Goal: Task Accomplishment & Management: Complete application form

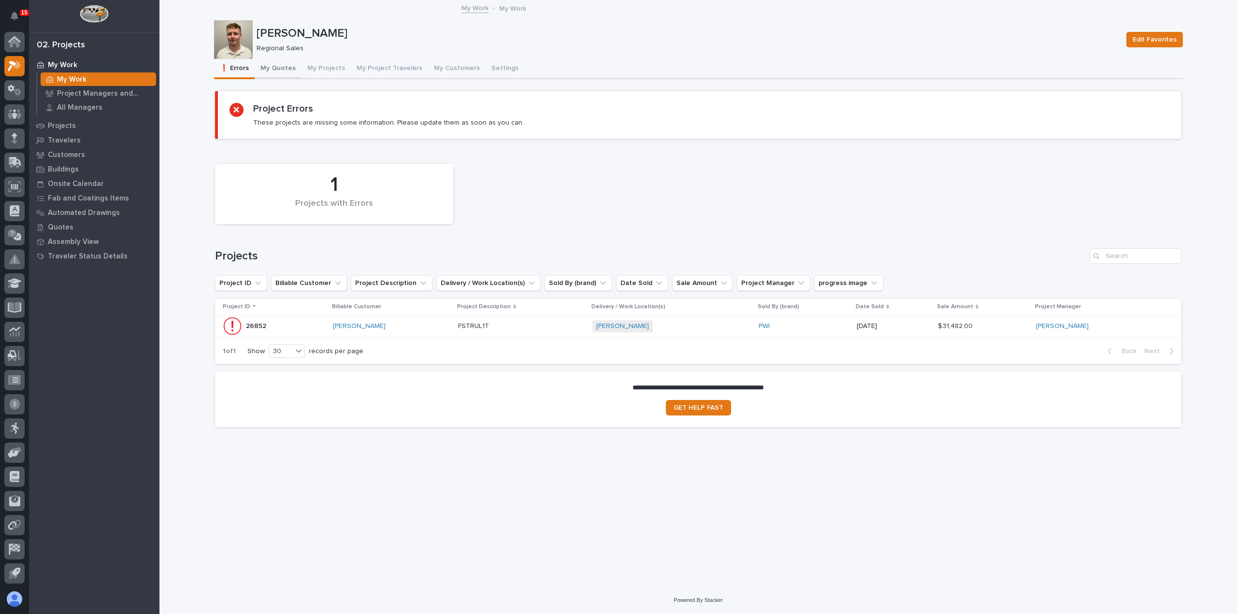
click at [271, 72] on button "My Quotes" at bounding box center [278, 69] width 47 height 20
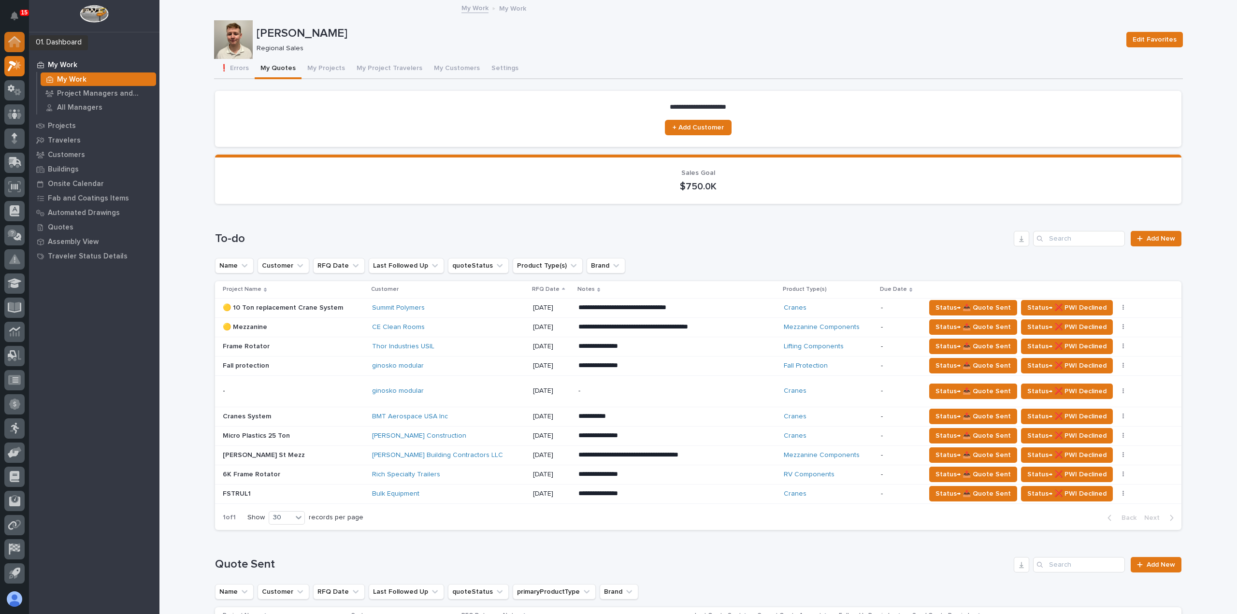
click at [20, 42] on icon at bounding box center [14, 41] width 13 height 11
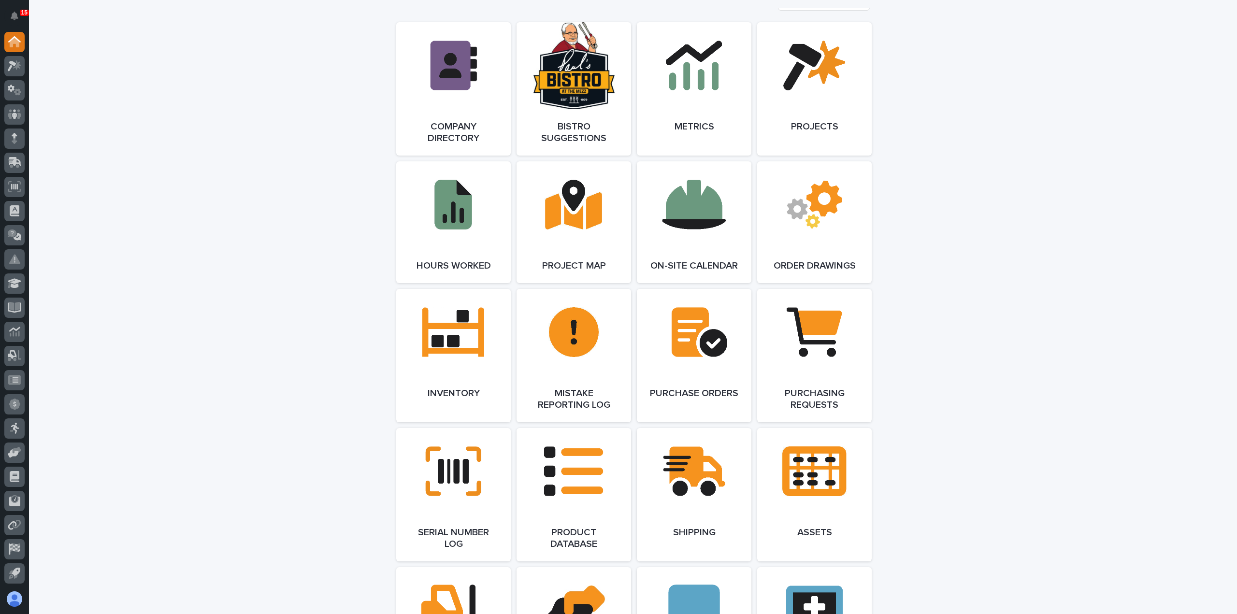
scroll to position [870, 0]
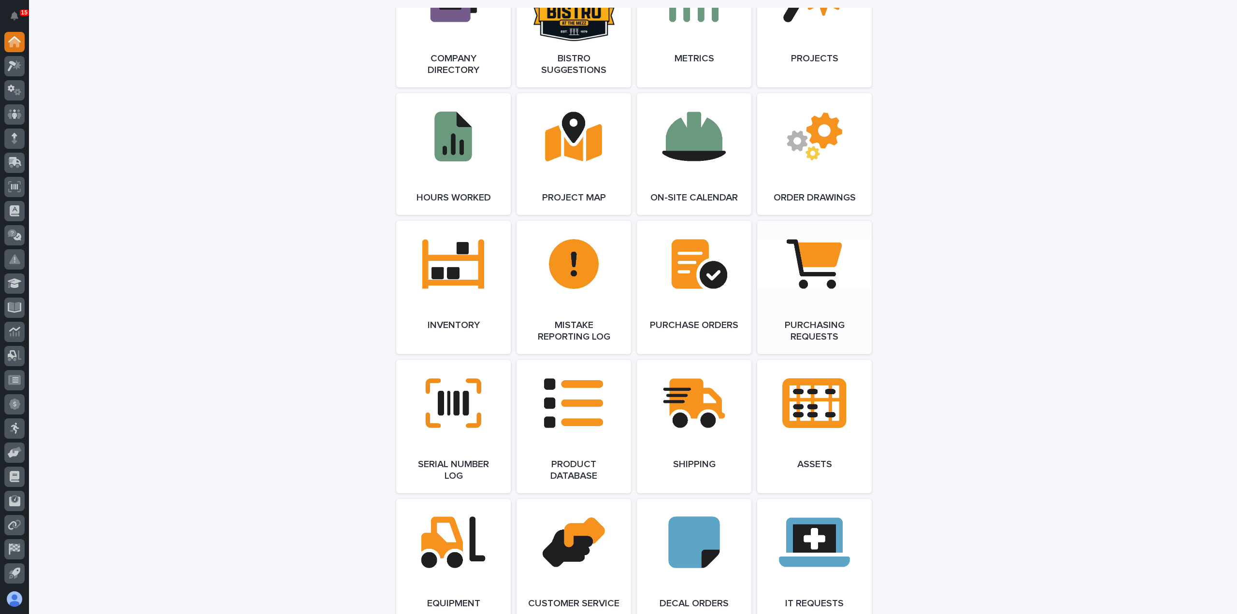
click at [802, 301] on link "Open Link" at bounding box center [814, 287] width 115 height 133
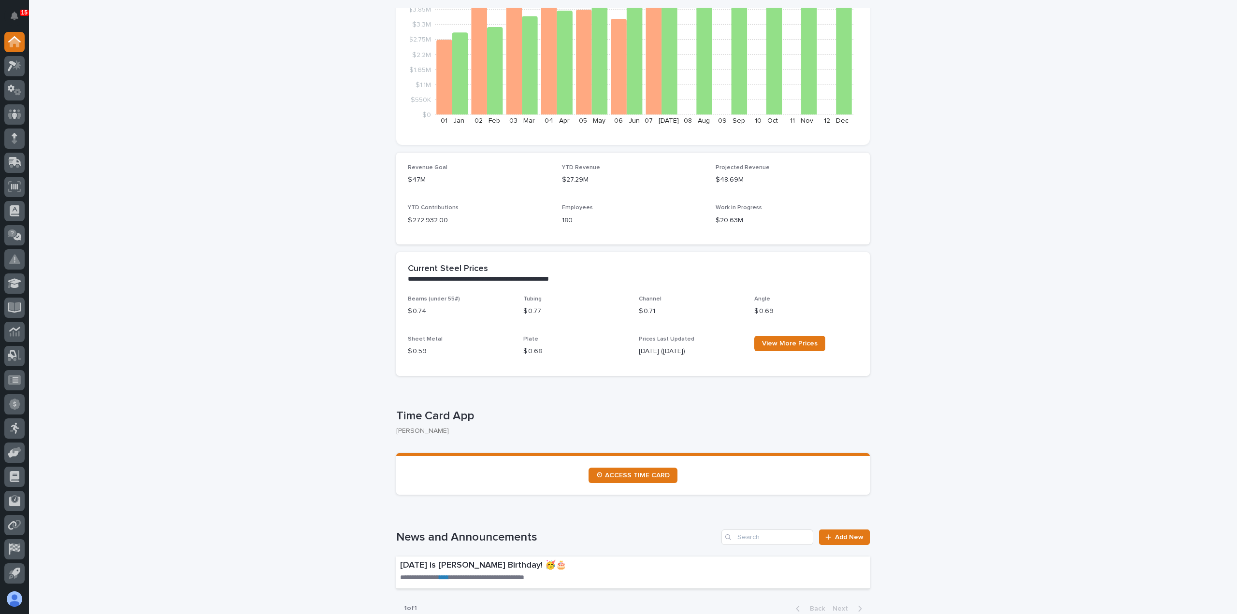
scroll to position [0, 0]
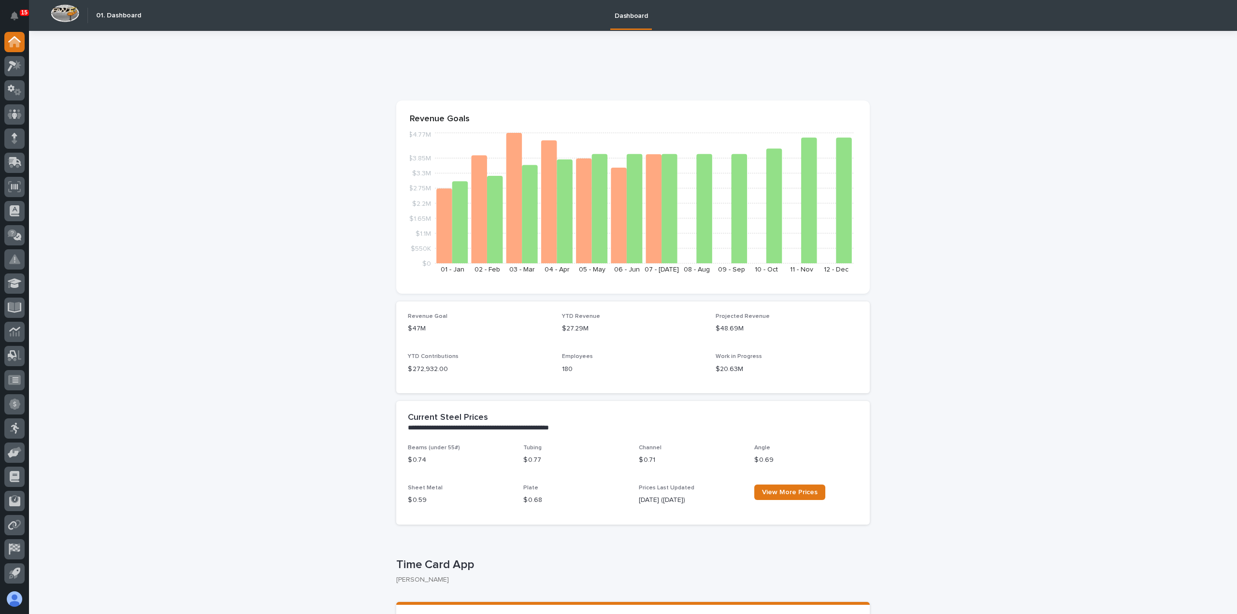
click at [26, 65] on div at bounding box center [14, 310] width 29 height 556
click at [21, 65] on div at bounding box center [14, 66] width 20 height 20
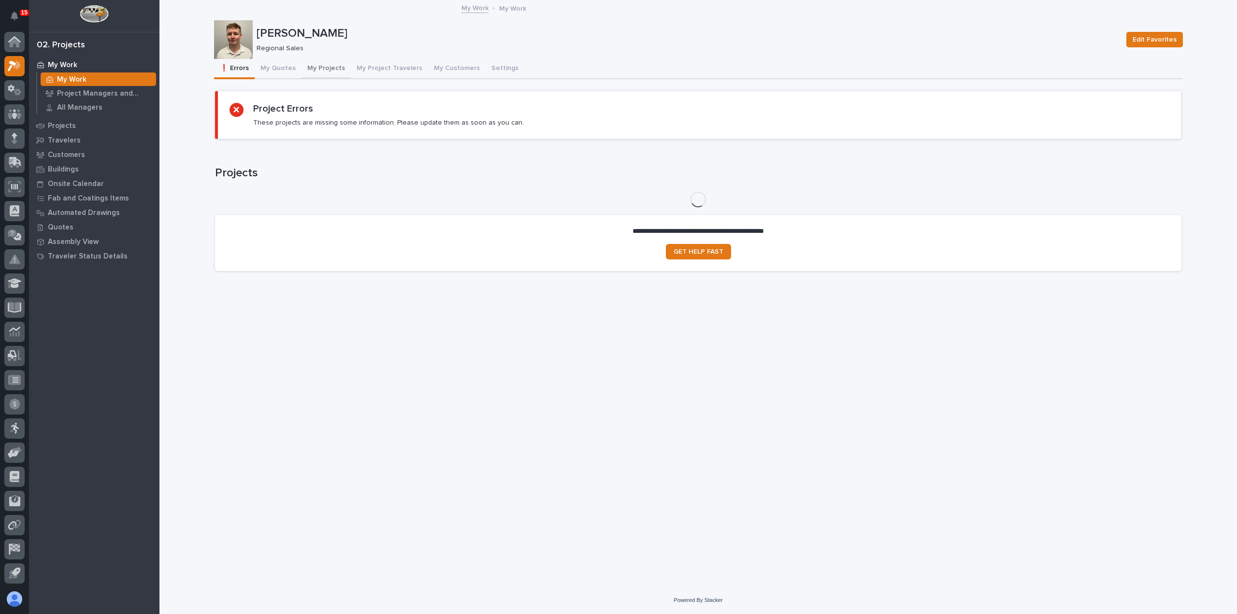
click at [322, 64] on button "My Projects" at bounding box center [326, 69] width 49 height 20
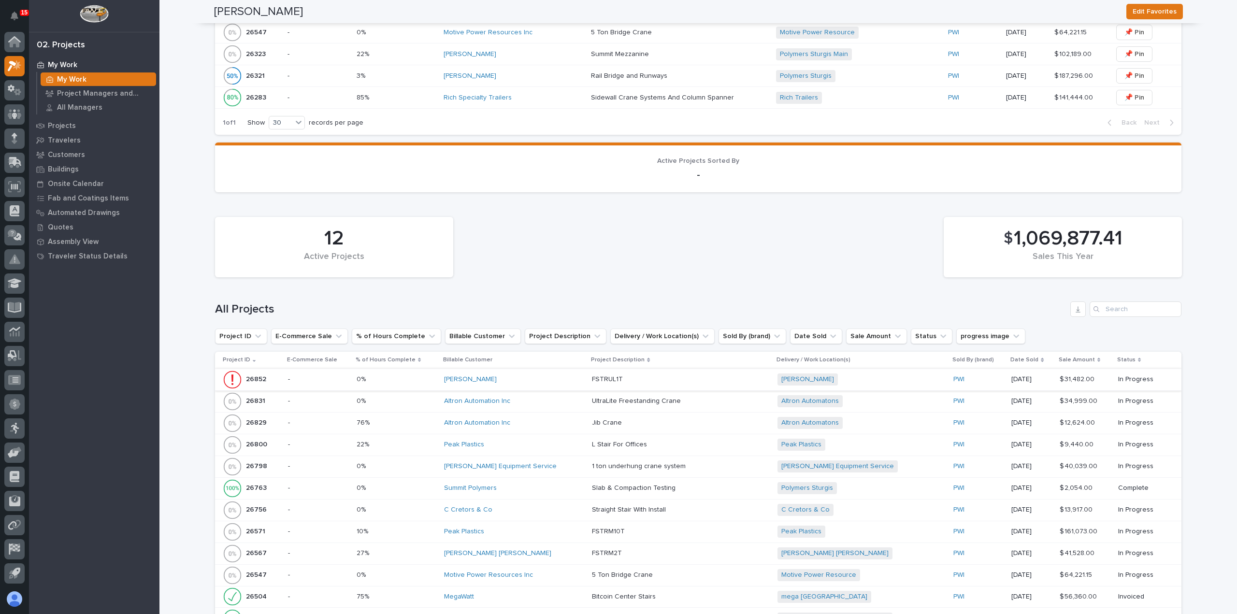
scroll to position [580, 0]
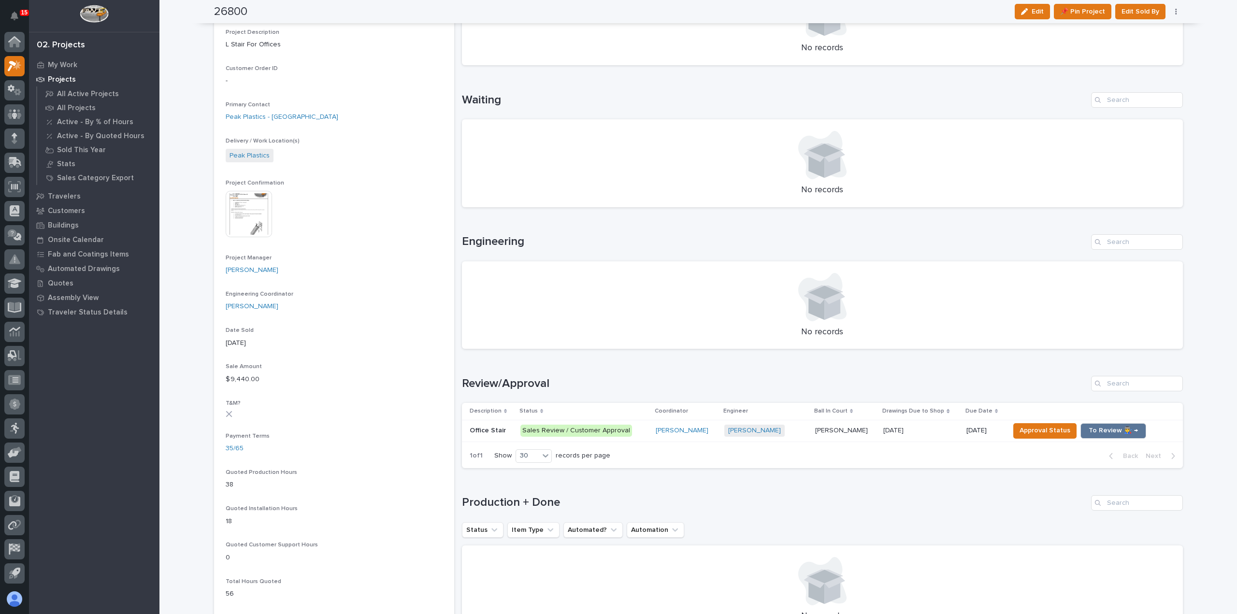
scroll to position [290, 0]
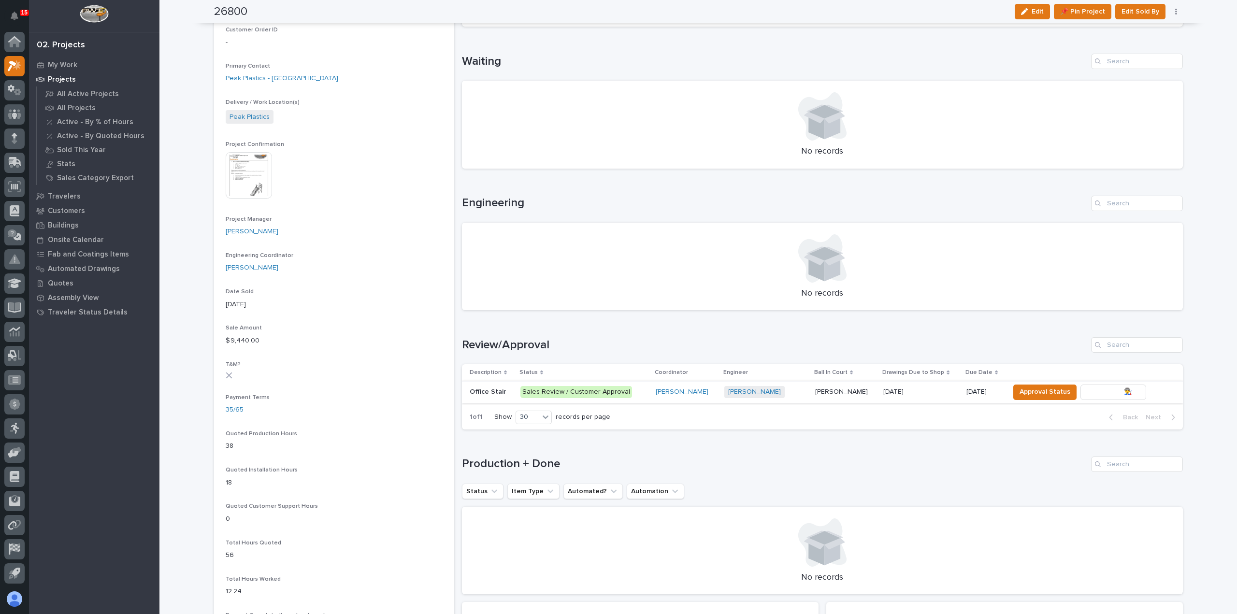
click at [1089, 395] on span "To Review 👨‍🏭 →" at bounding box center [1113, 392] width 49 height 12
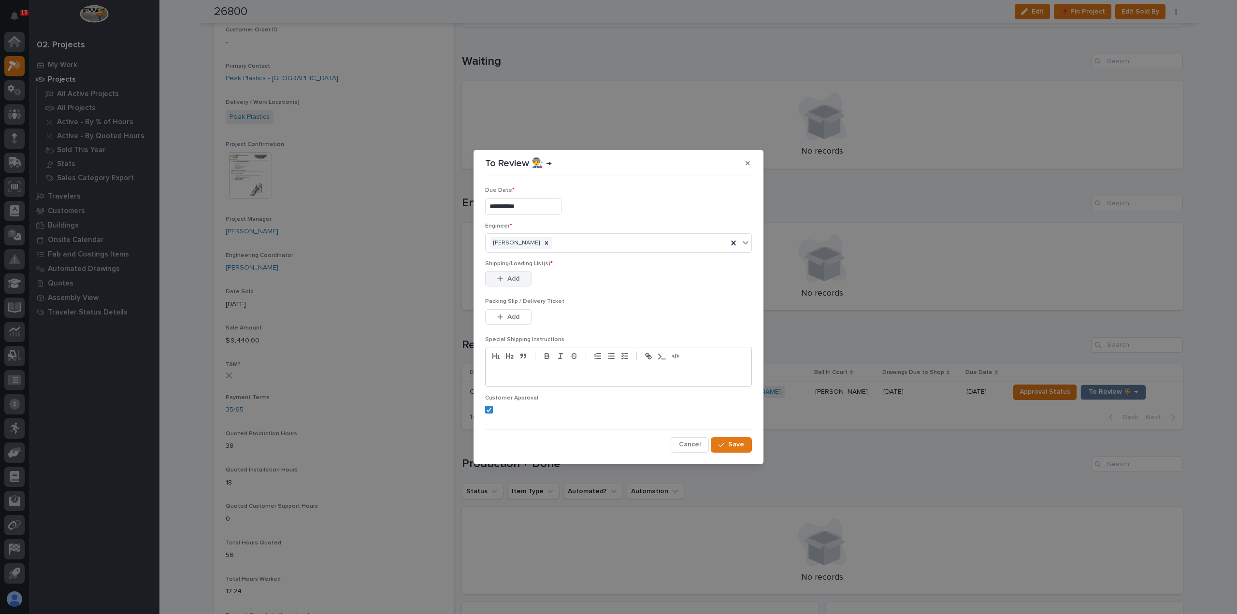
click at [508, 283] on span "Add" at bounding box center [513, 278] width 12 height 9
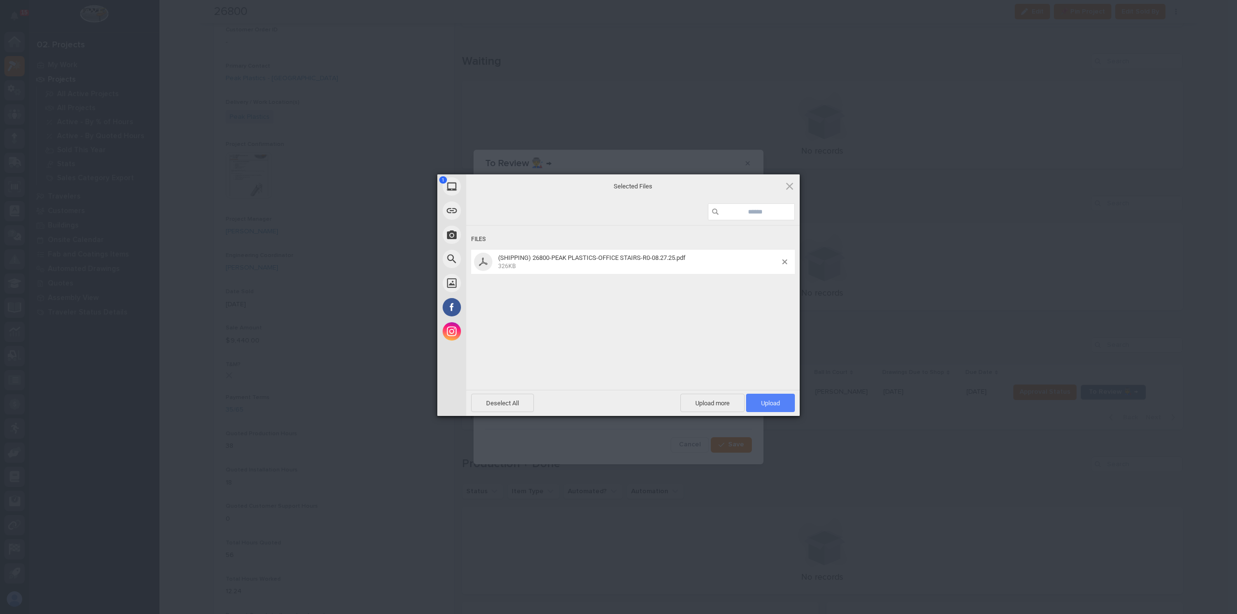
click at [768, 410] on span "Upload 1" at bounding box center [770, 403] width 49 height 18
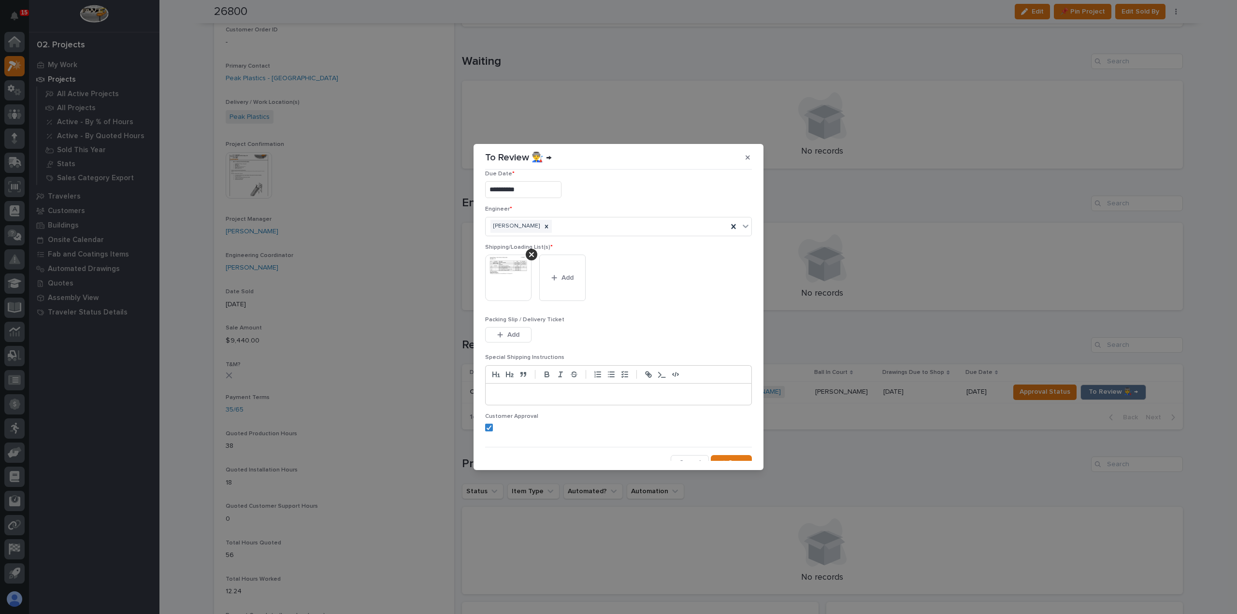
scroll to position [19, 0]
click at [720, 455] on icon "button" at bounding box center [722, 454] width 6 height 7
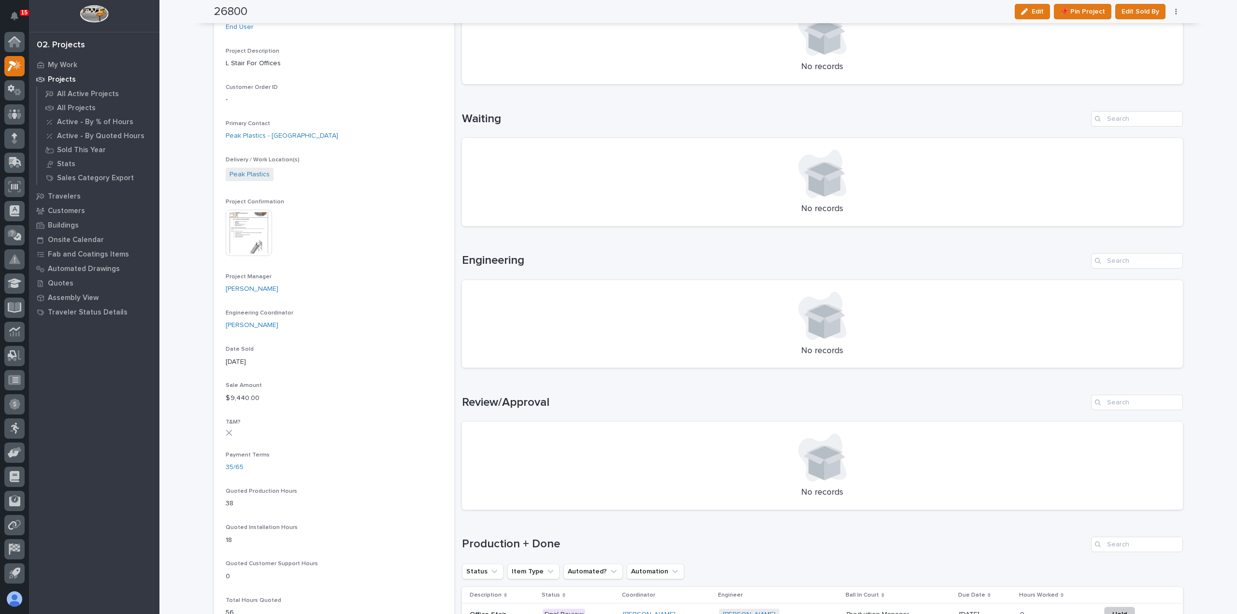
scroll to position [0, 0]
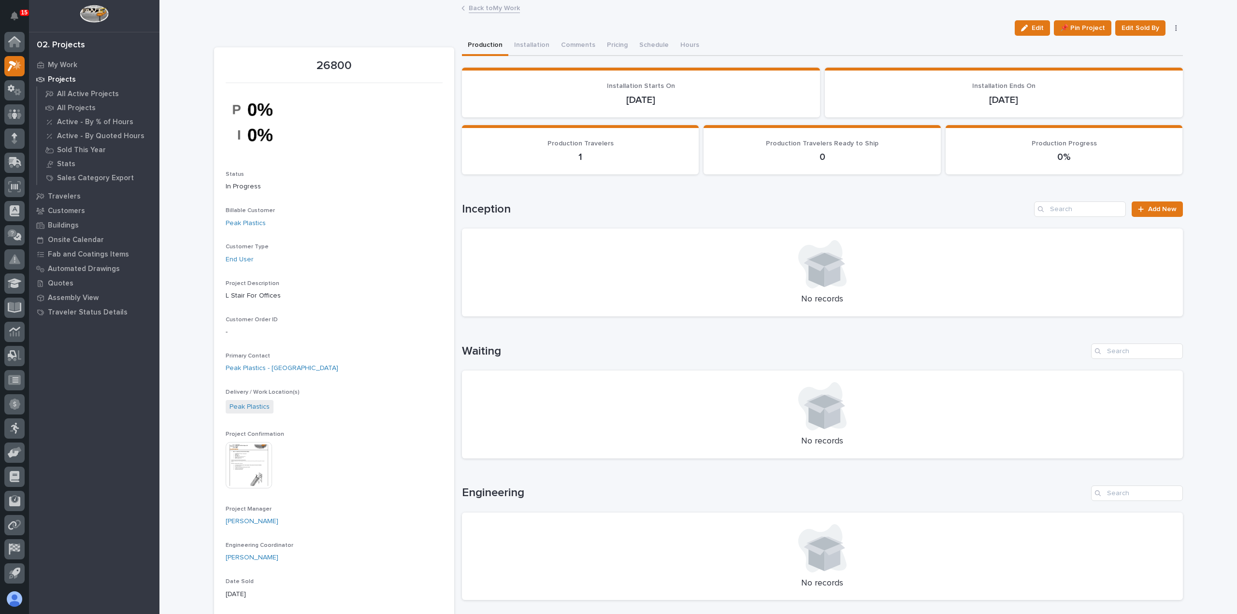
click at [490, 8] on link "Back to My Work" at bounding box center [494, 7] width 51 height 11
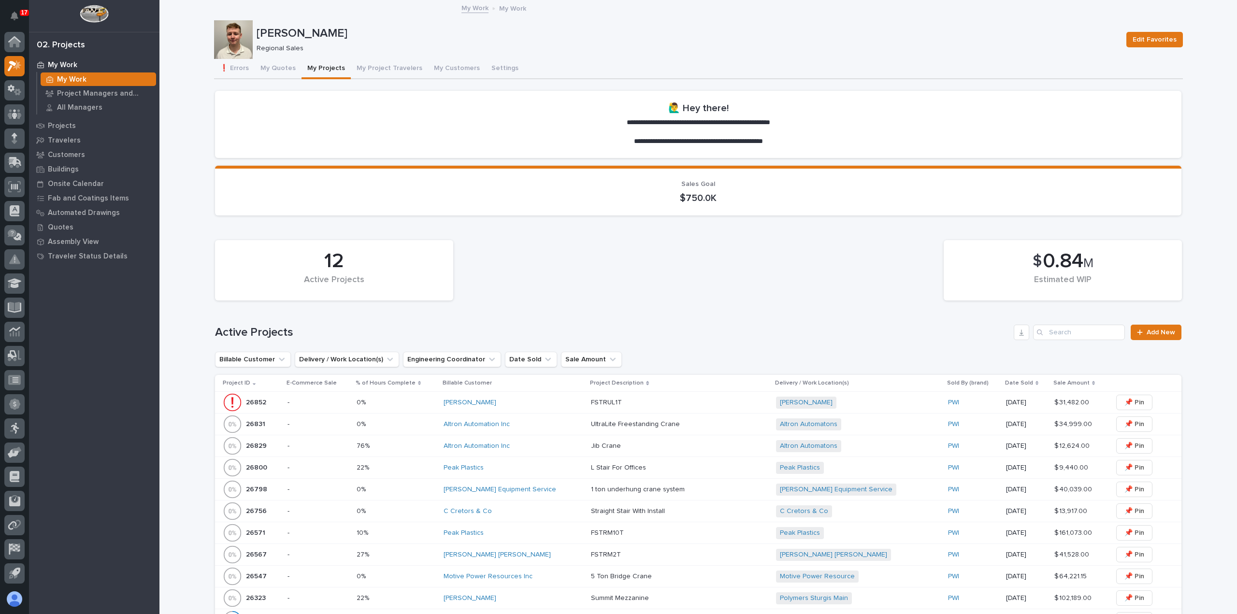
click at [275, 74] on button "My Quotes" at bounding box center [278, 69] width 47 height 20
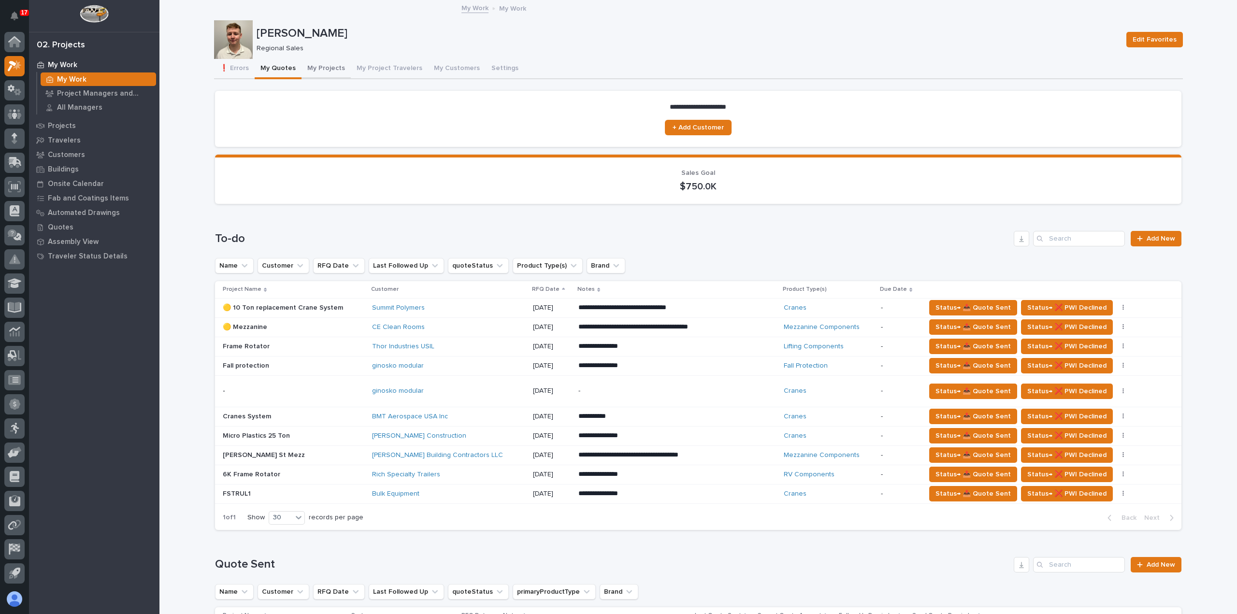
click at [309, 72] on button "My Projects" at bounding box center [326, 69] width 49 height 20
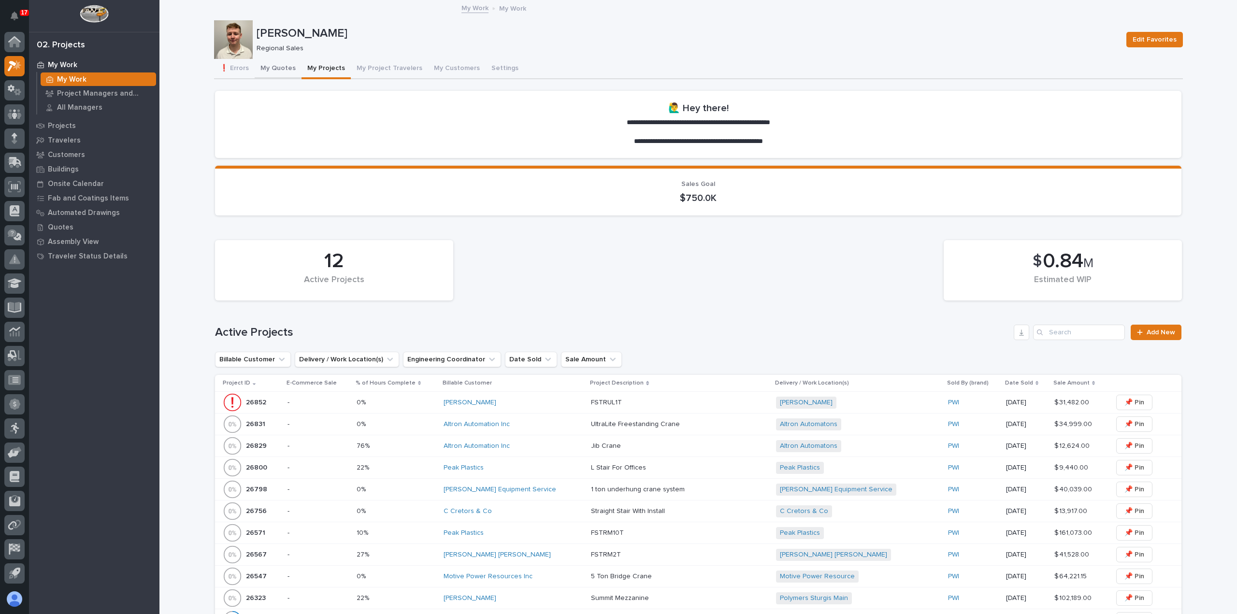
click at [281, 67] on button "My Quotes" at bounding box center [278, 69] width 47 height 20
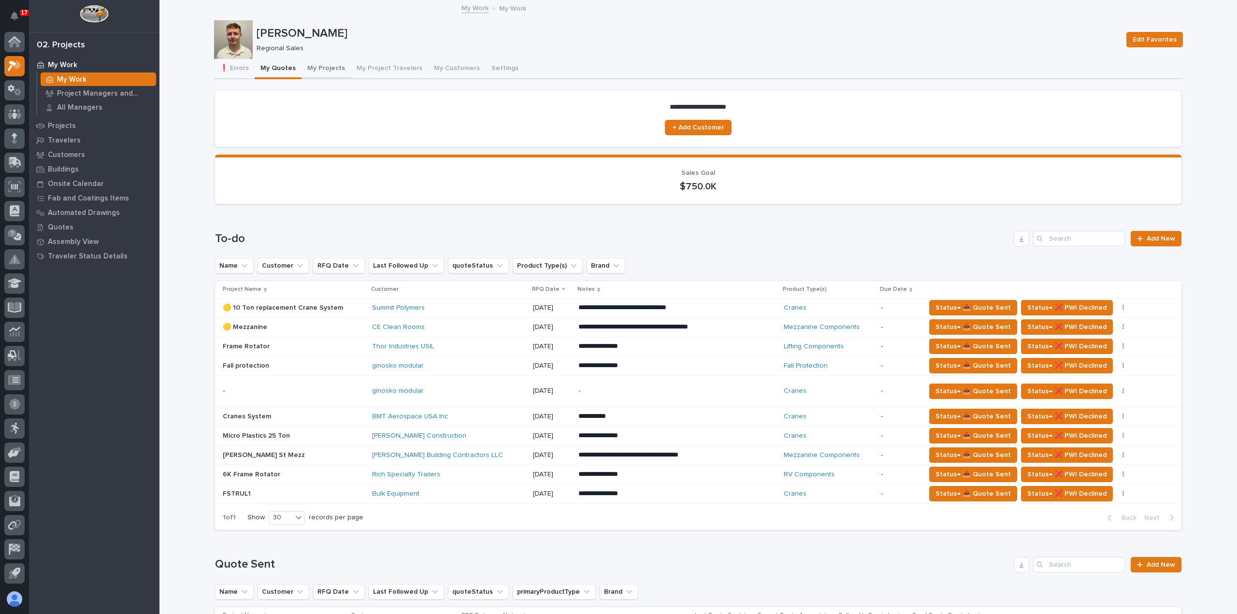
click at [331, 69] on button "My Projects" at bounding box center [326, 69] width 49 height 20
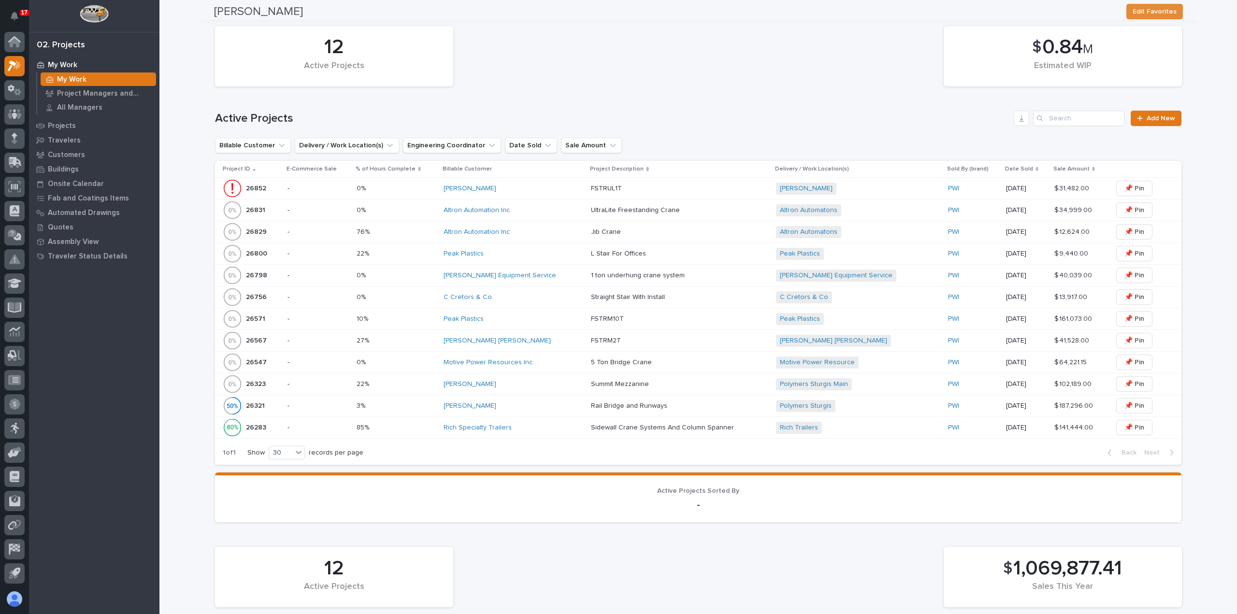
scroll to position [242, 0]
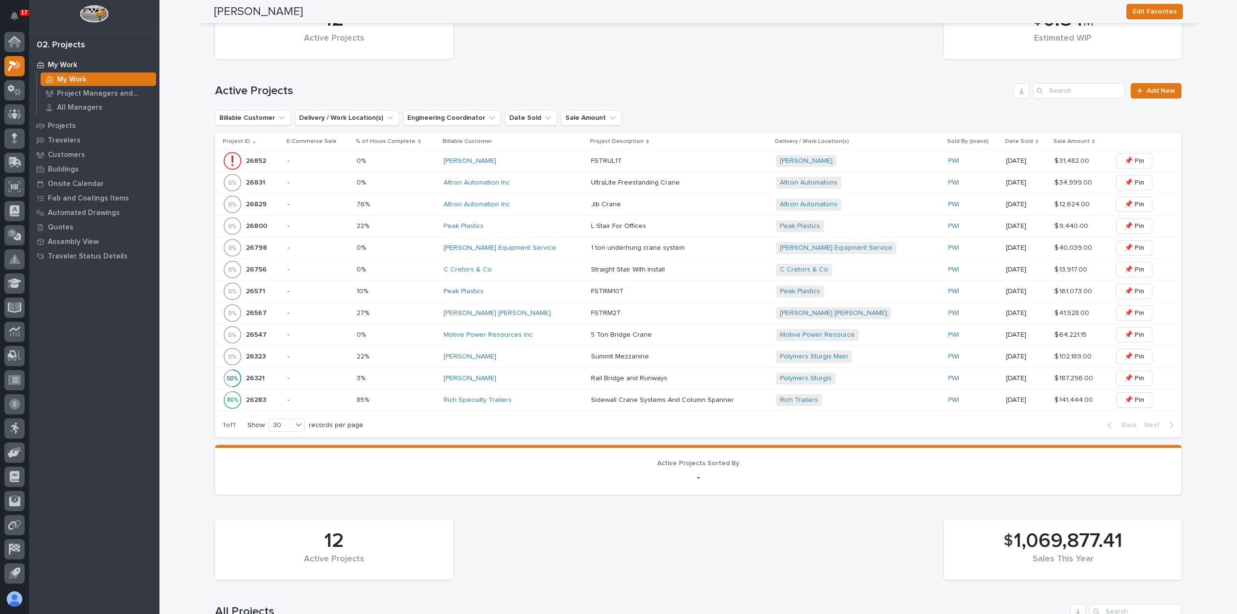
click at [430, 295] on div "10% 10%" at bounding box center [397, 292] width 80 height 16
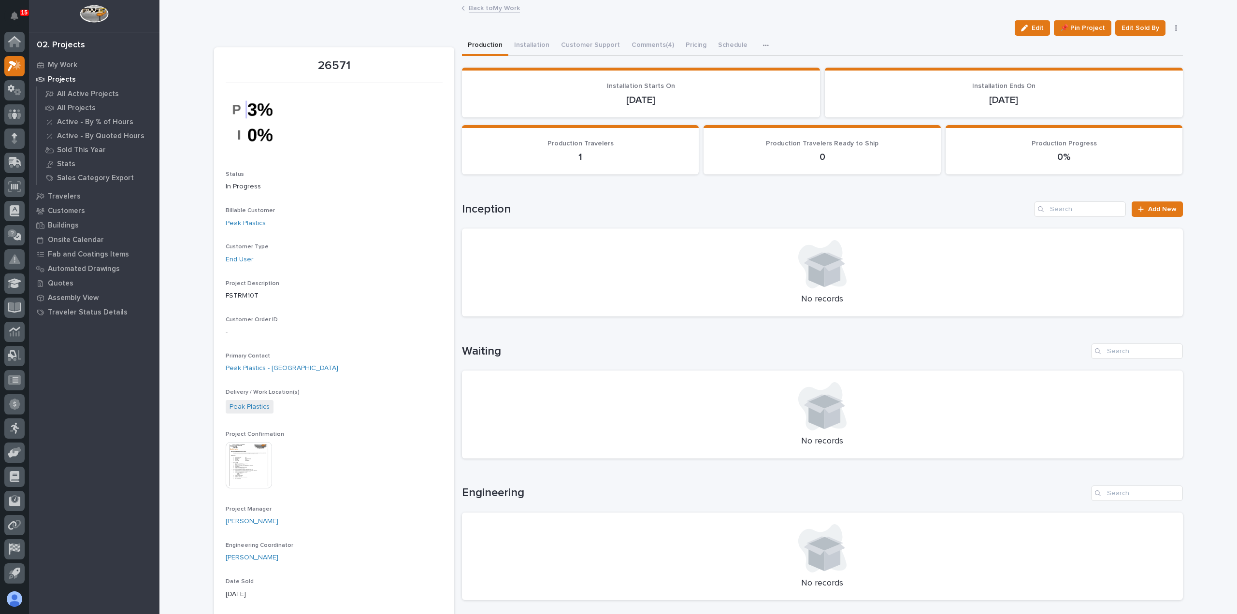
click at [500, 9] on link "Back to My Work" at bounding box center [494, 7] width 51 height 11
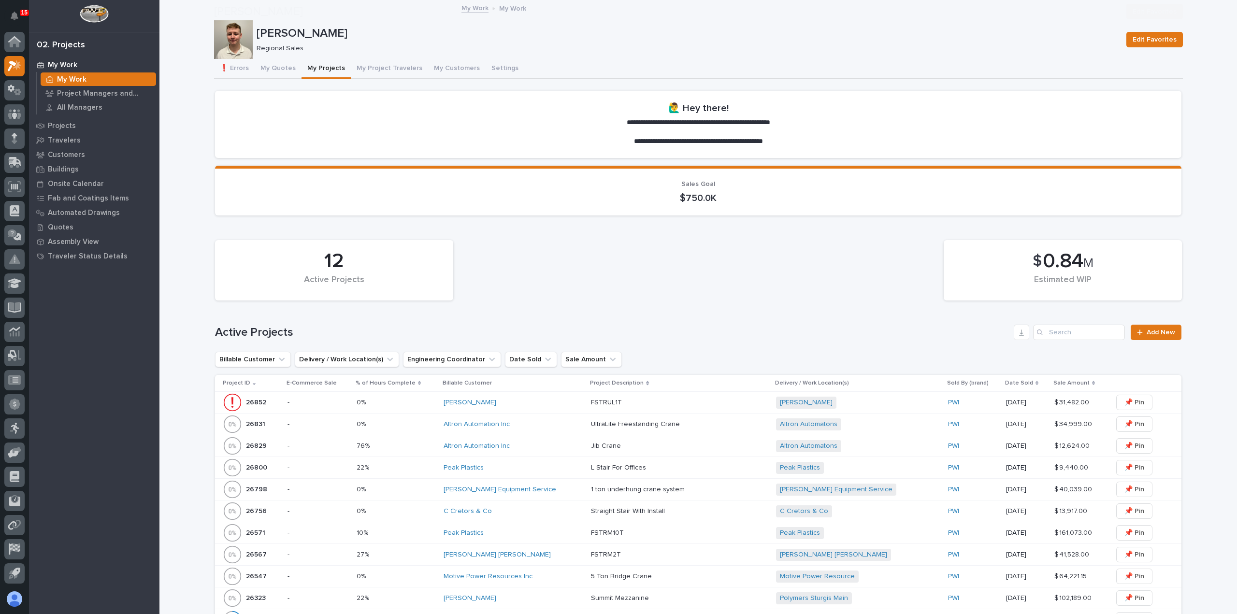
scroll to position [242, 0]
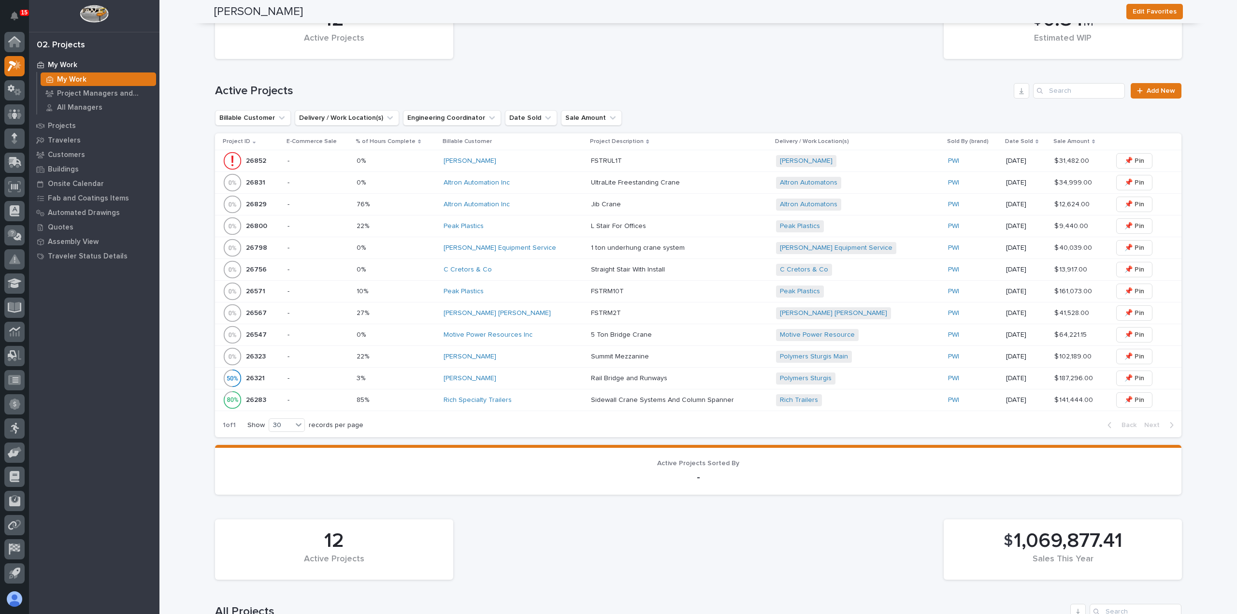
click at [559, 258] on td "[PERSON_NAME] Equipment Service" at bounding box center [513, 248] width 147 height 22
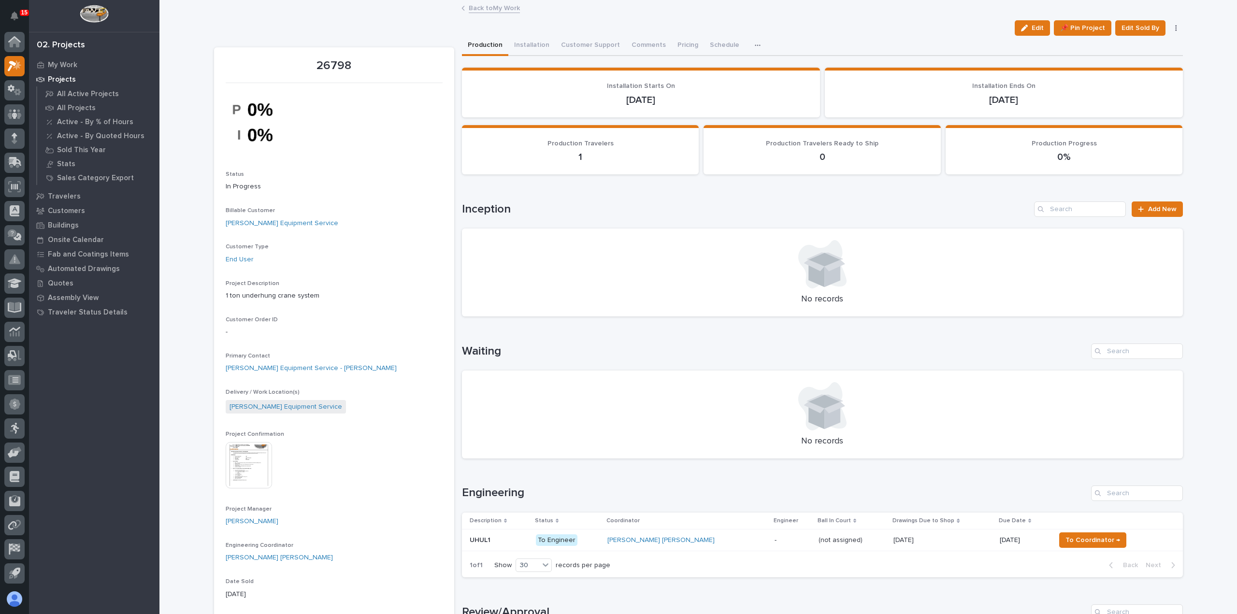
click at [503, 9] on link "Back to My Work" at bounding box center [494, 7] width 51 height 11
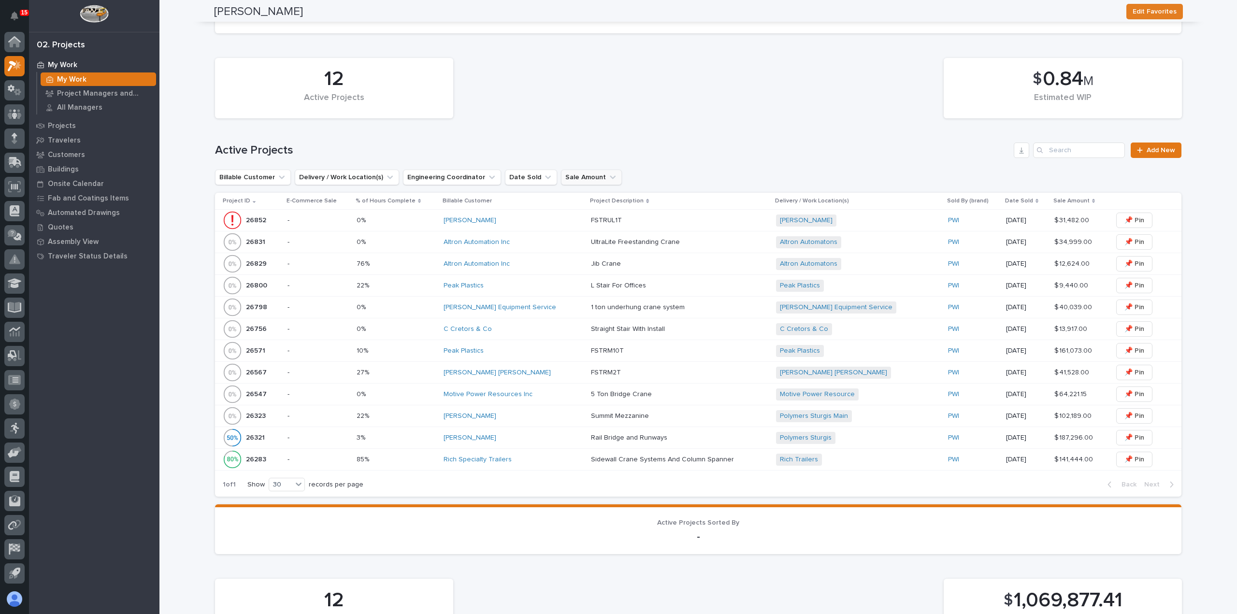
scroll to position [193, 0]
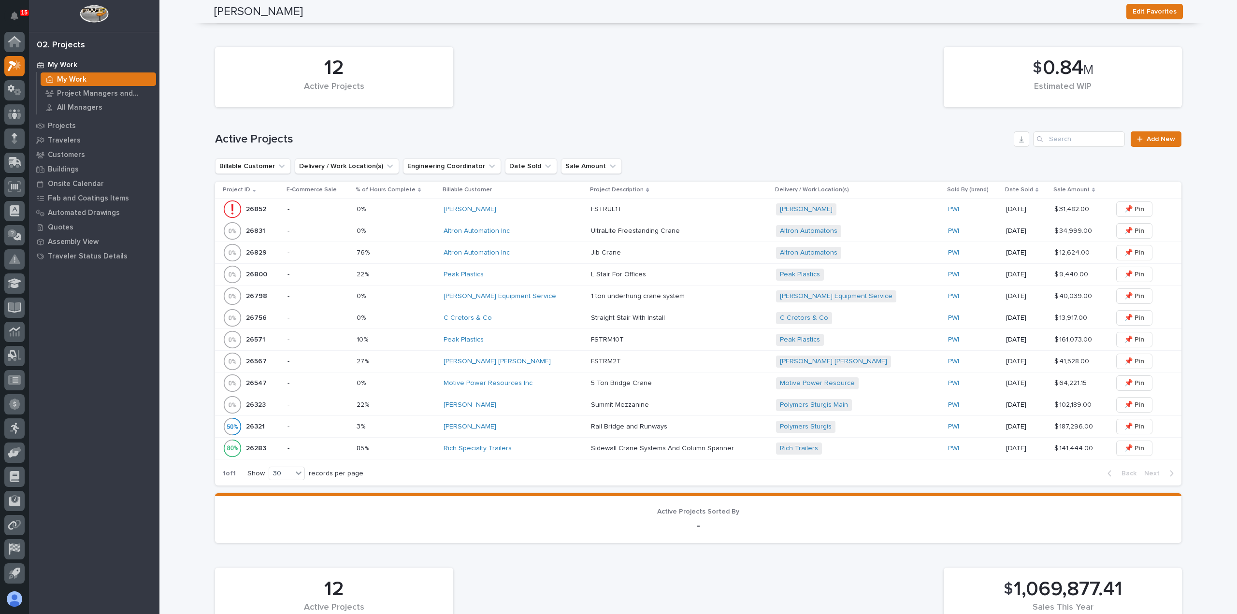
click at [554, 358] on div "[PERSON_NAME] [PERSON_NAME]" at bounding box center [514, 362] width 140 height 8
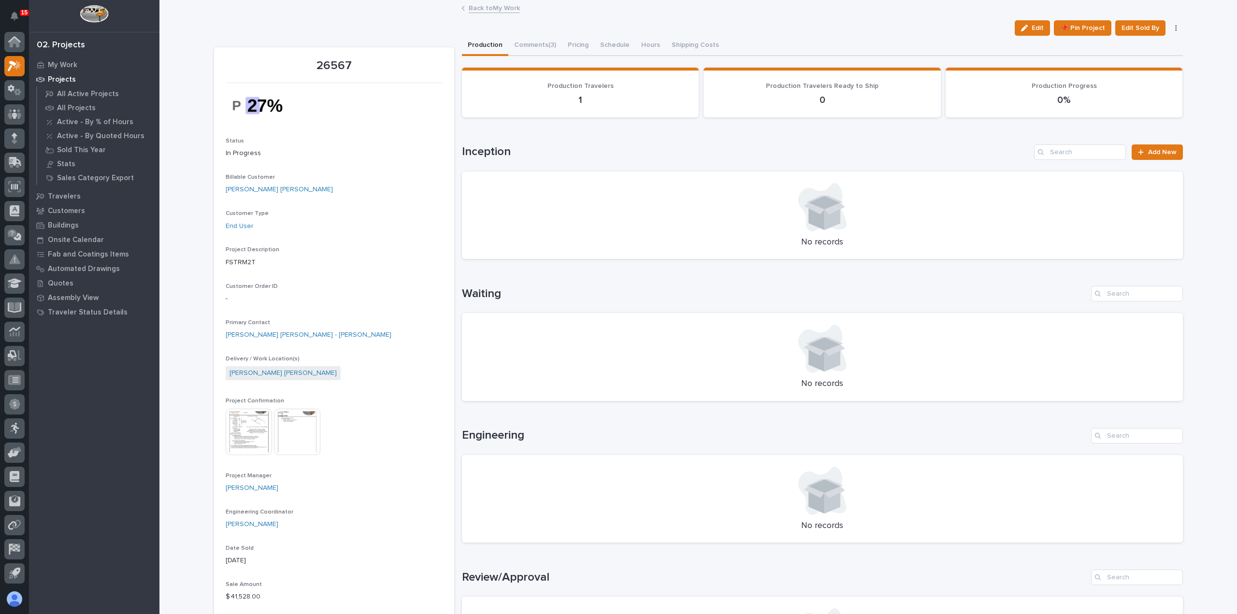
click at [510, 9] on link "Back to My Work" at bounding box center [494, 7] width 51 height 11
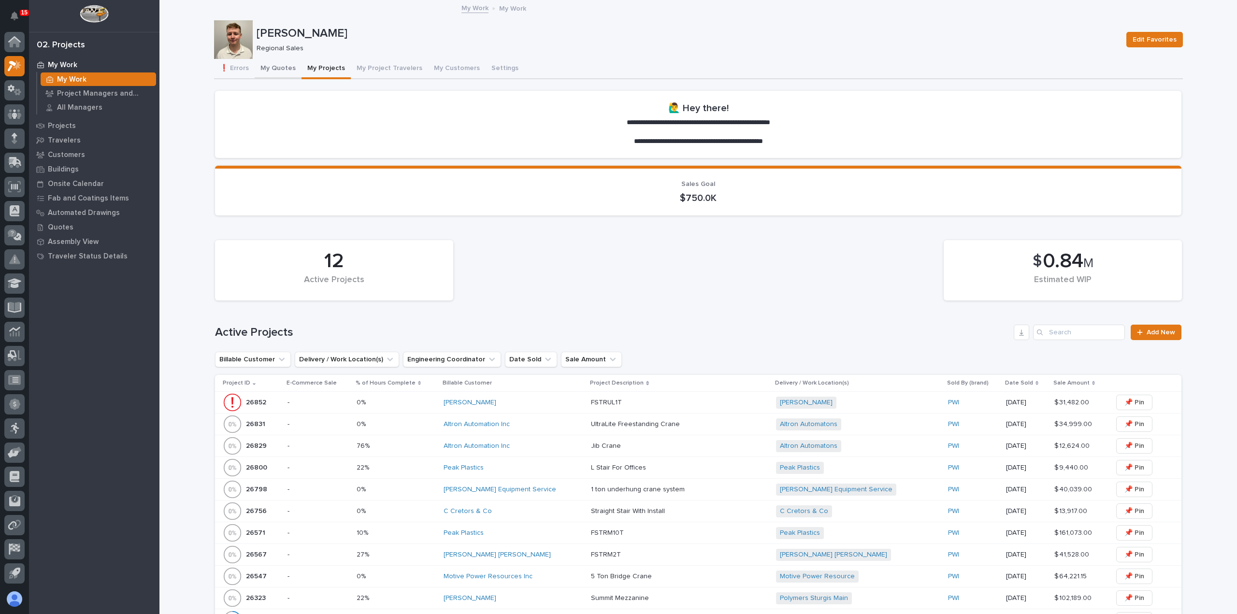
click at [275, 73] on button "My Quotes" at bounding box center [278, 69] width 47 height 20
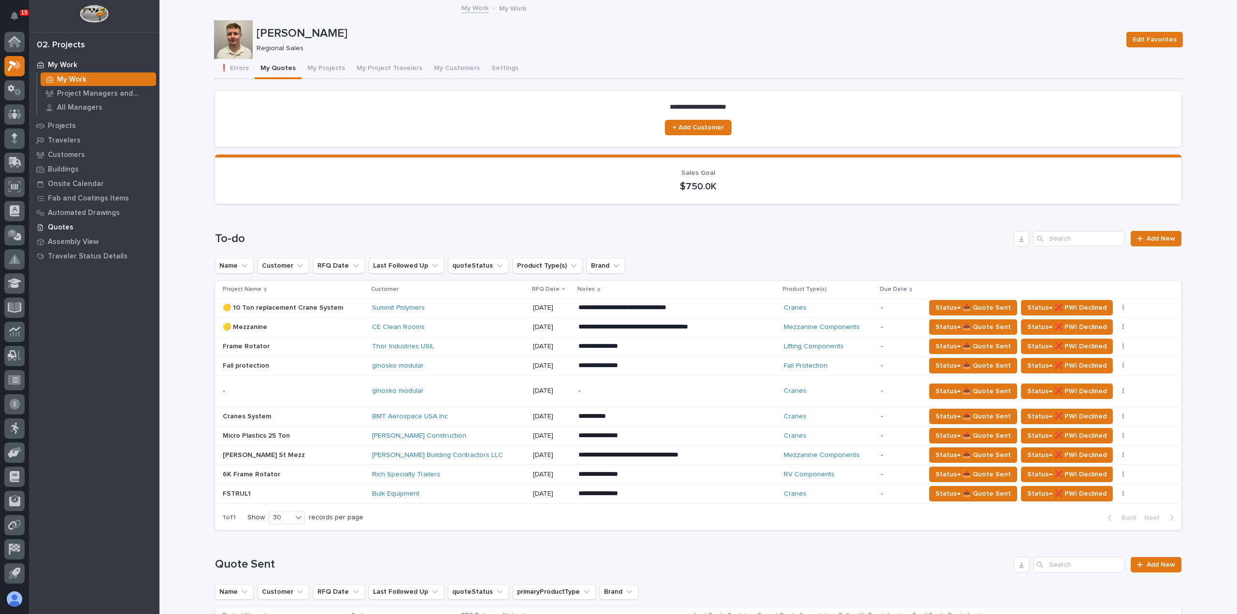
click at [64, 226] on p "Quotes" at bounding box center [61, 227] width 26 height 9
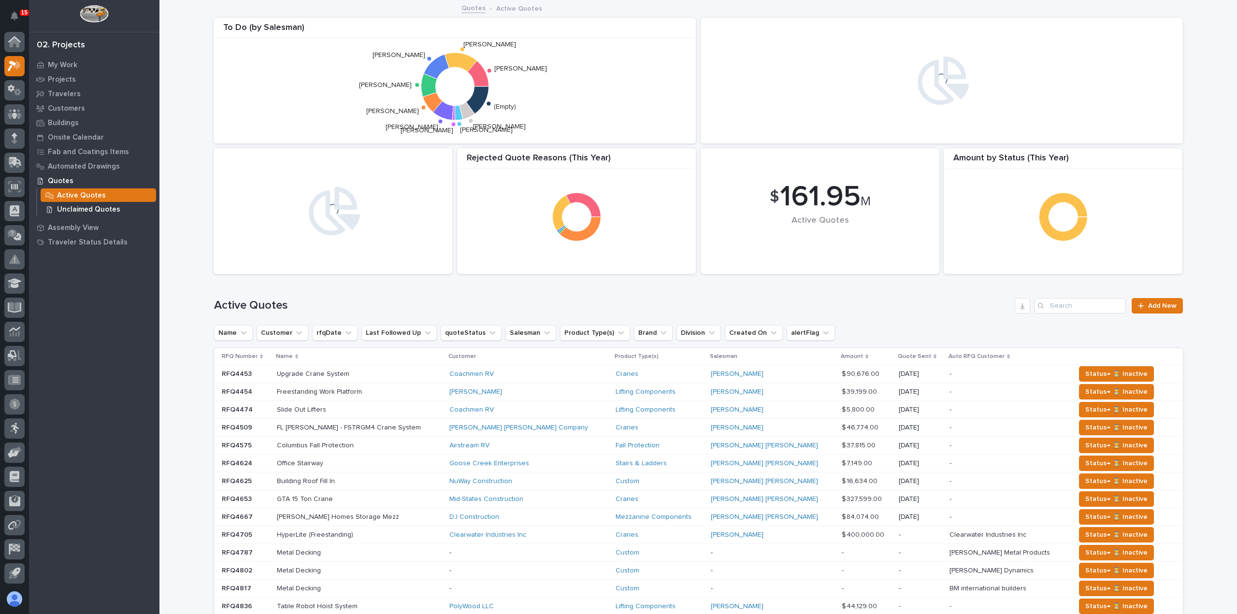
click at [79, 205] on p "Unclaimed Quotes" at bounding box center [88, 209] width 63 height 9
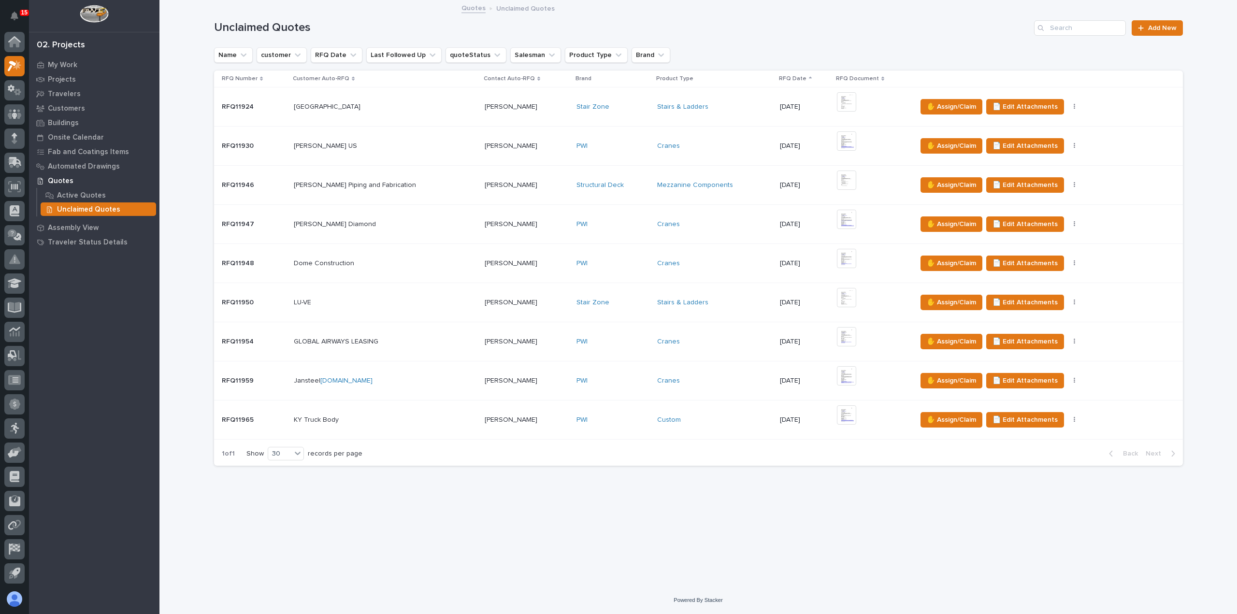
click at [594, 425] on div "PWI" at bounding box center [612, 420] width 73 height 16
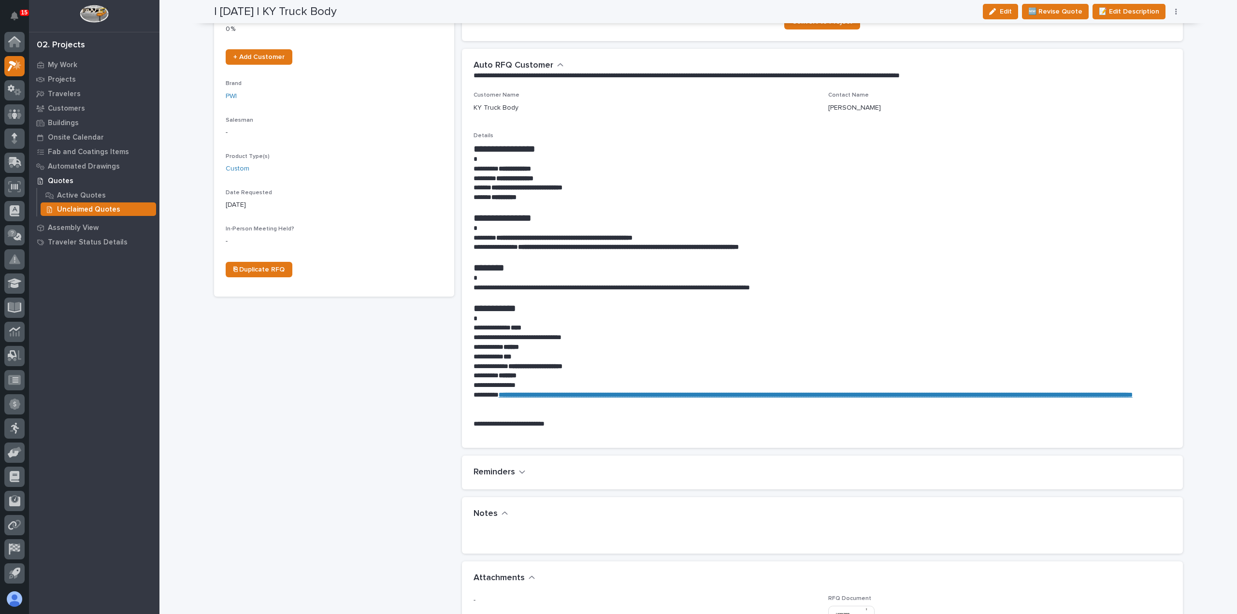
scroll to position [290, 0]
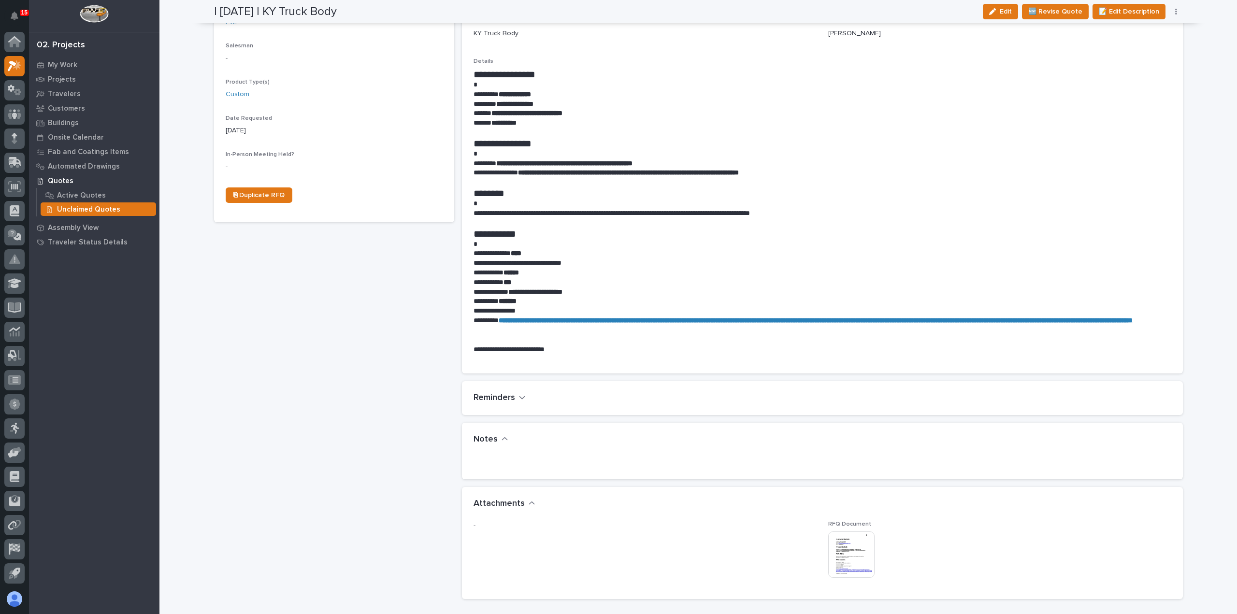
click at [849, 547] on img at bounding box center [851, 555] width 46 height 46
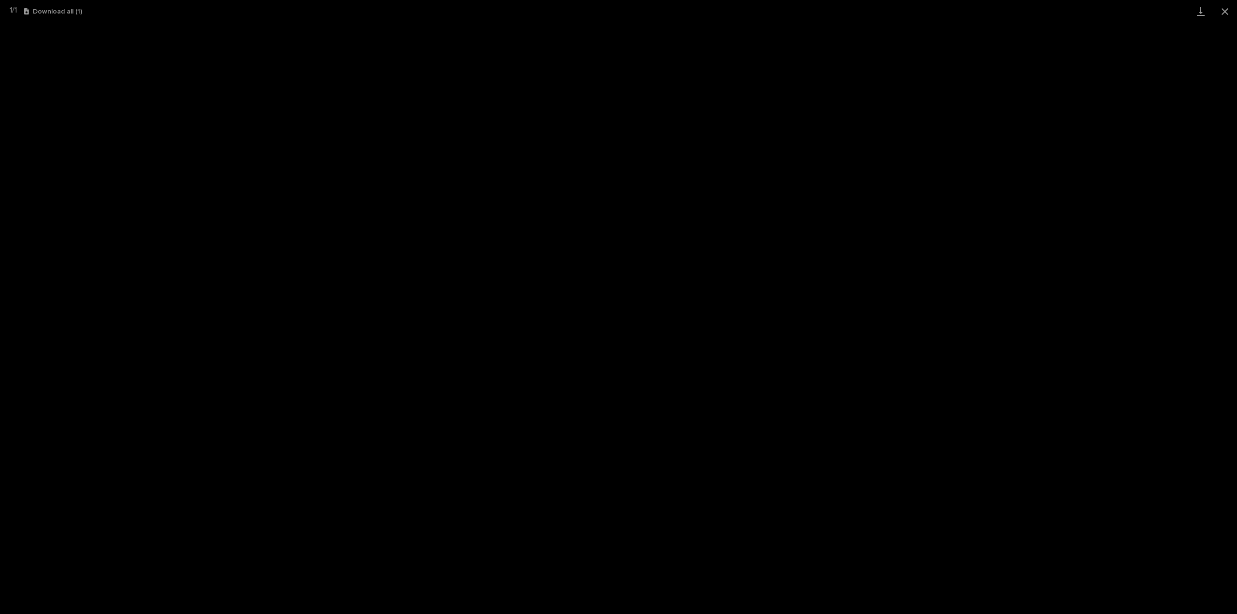
scroll to position [352, 0]
click at [1224, 15] on button "Close gallery" at bounding box center [1225, 11] width 24 height 23
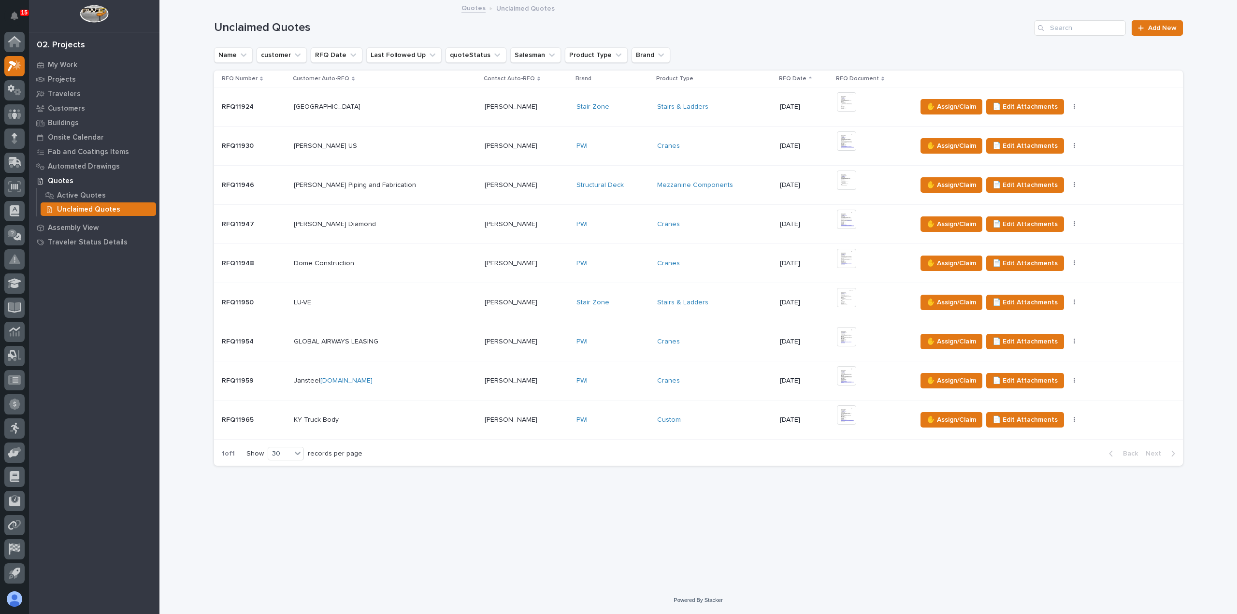
click at [585, 380] on div "PWI" at bounding box center [612, 381] width 73 height 8
click at [593, 340] on div "PWI" at bounding box center [612, 342] width 73 height 8
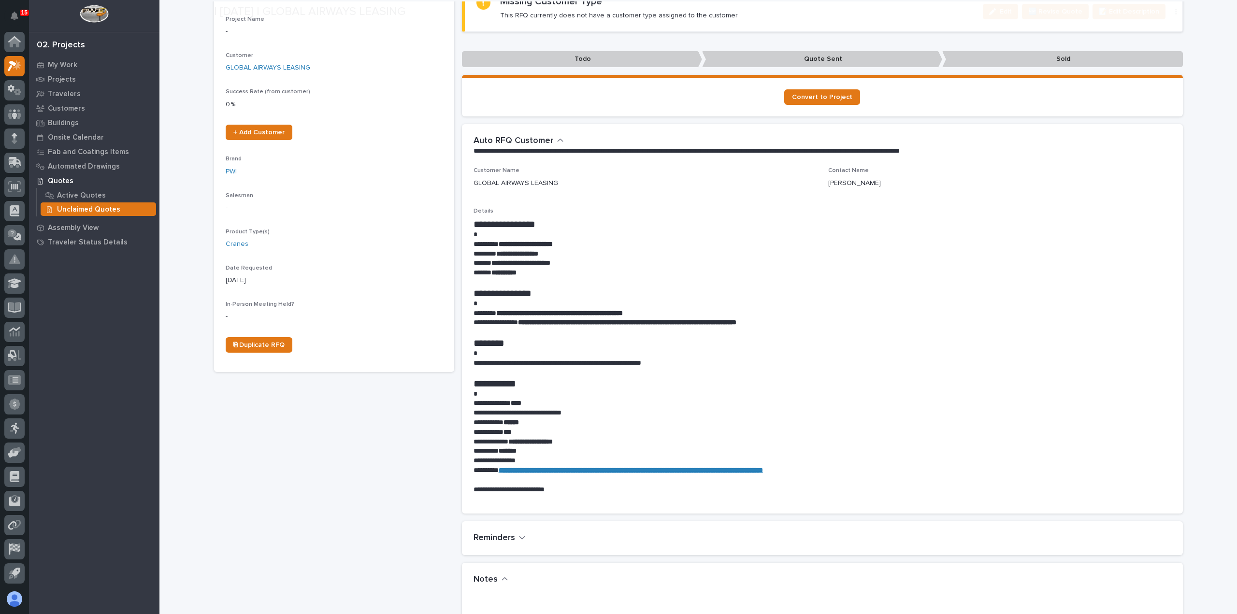
scroll to position [242, 0]
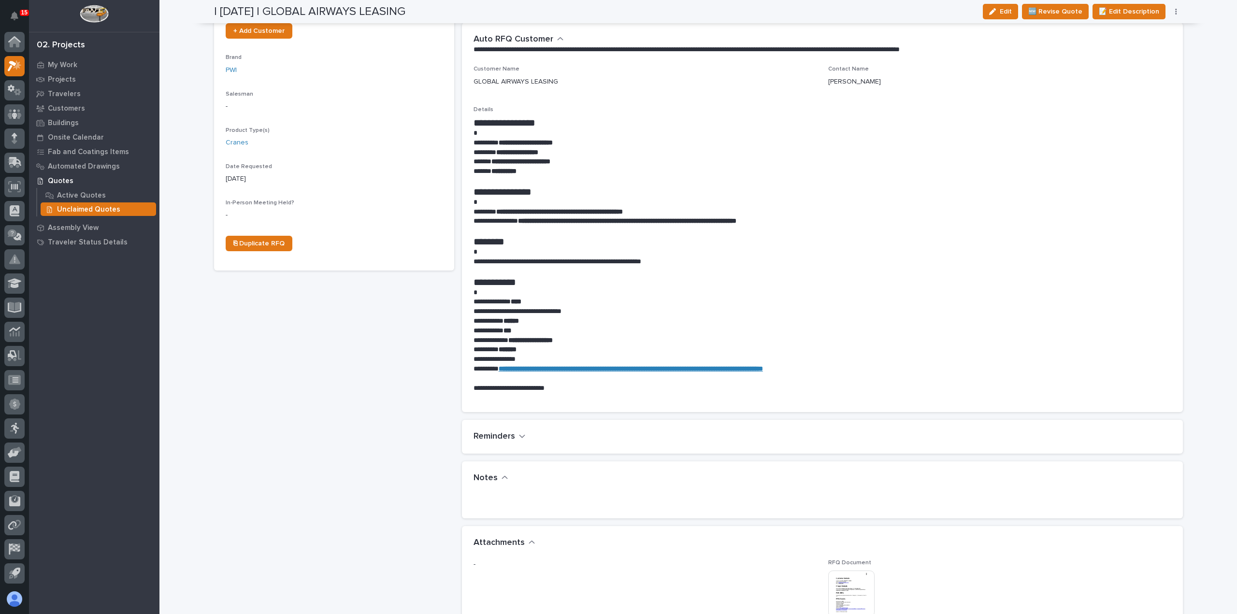
click at [845, 582] on img at bounding box center [851, 594] width 46 height 46
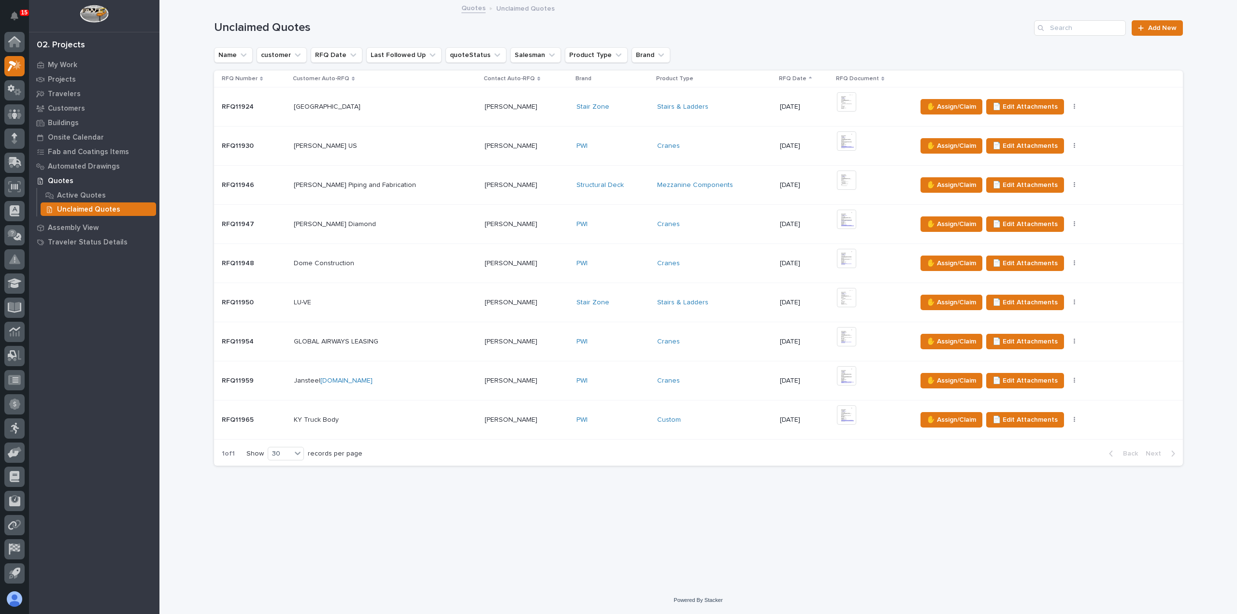
click at [577, 268] on div "PWI" at bounding box center [612, 264] width 73 height 16
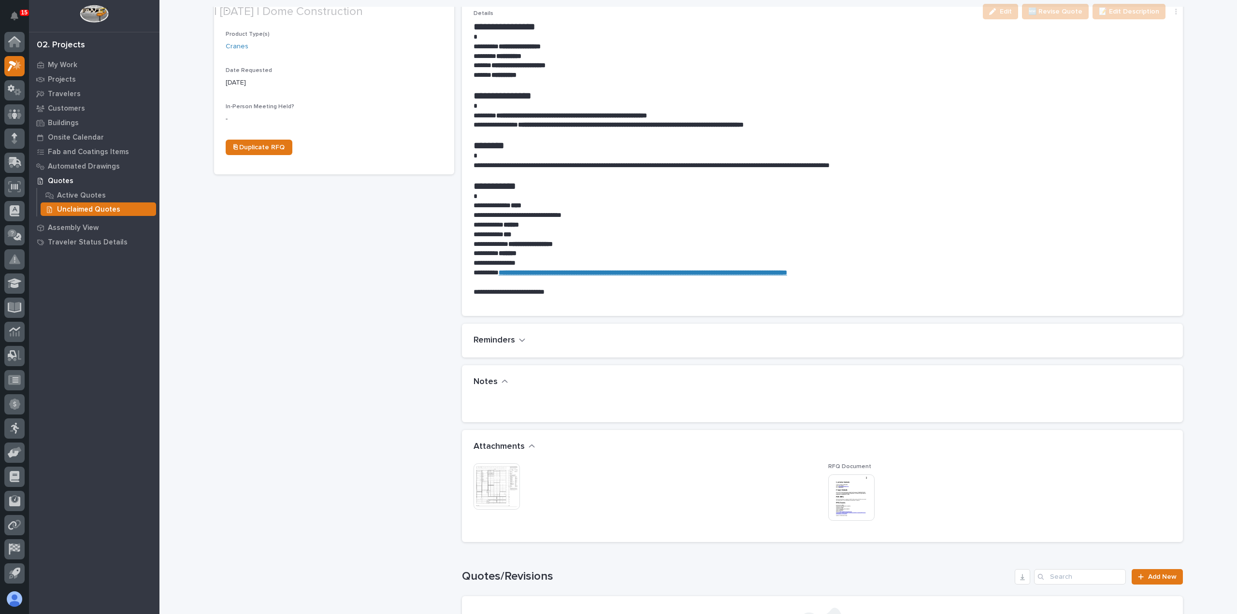
scroll to position [338, 0]
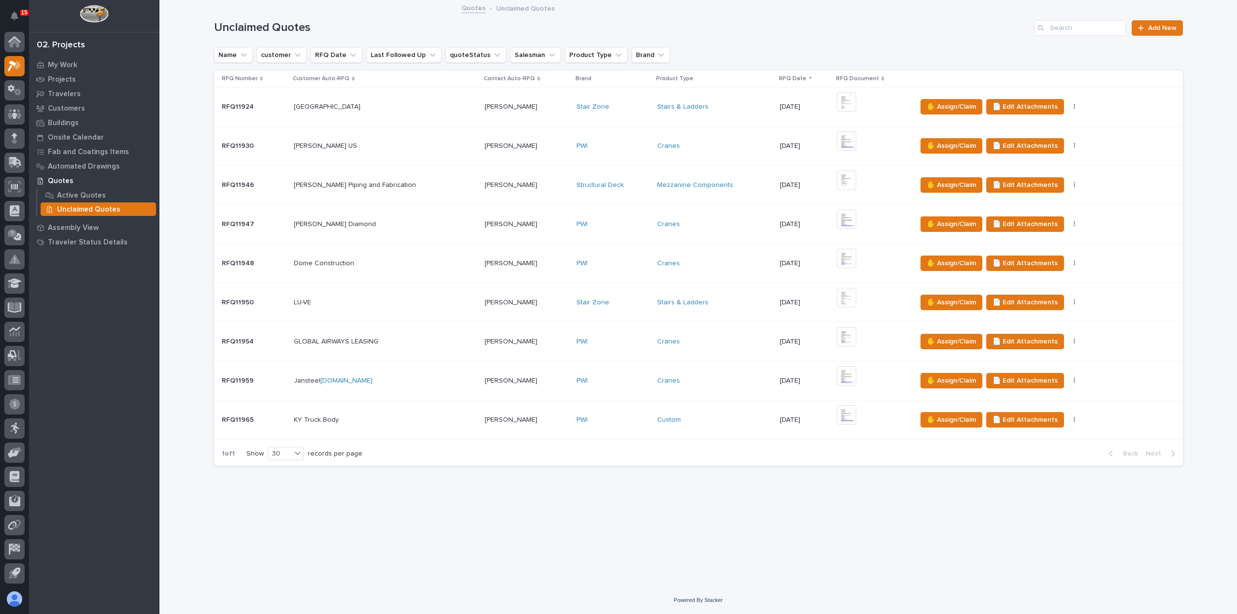
click at [507, 228] on div "[PERSON_NAME] [PERSON_NAME]" at bounding box center [527, 224] width 84 height 16
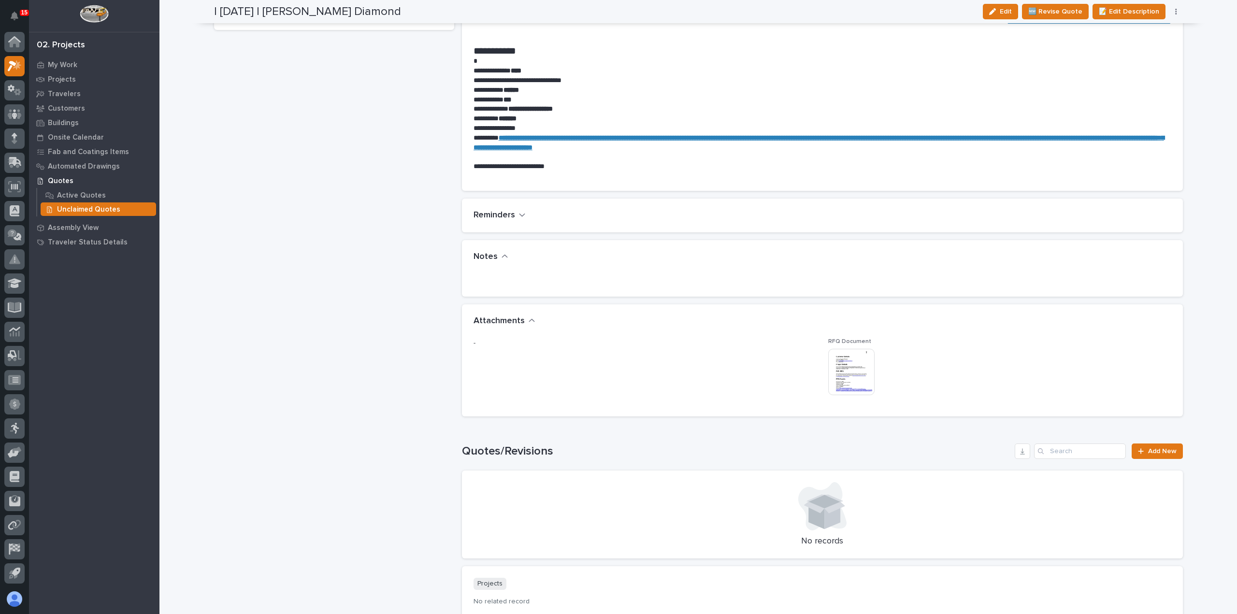
scroll to position [483, 0]
click at [844, 370] on img at bounding box center [851, 371] width 46 height 46
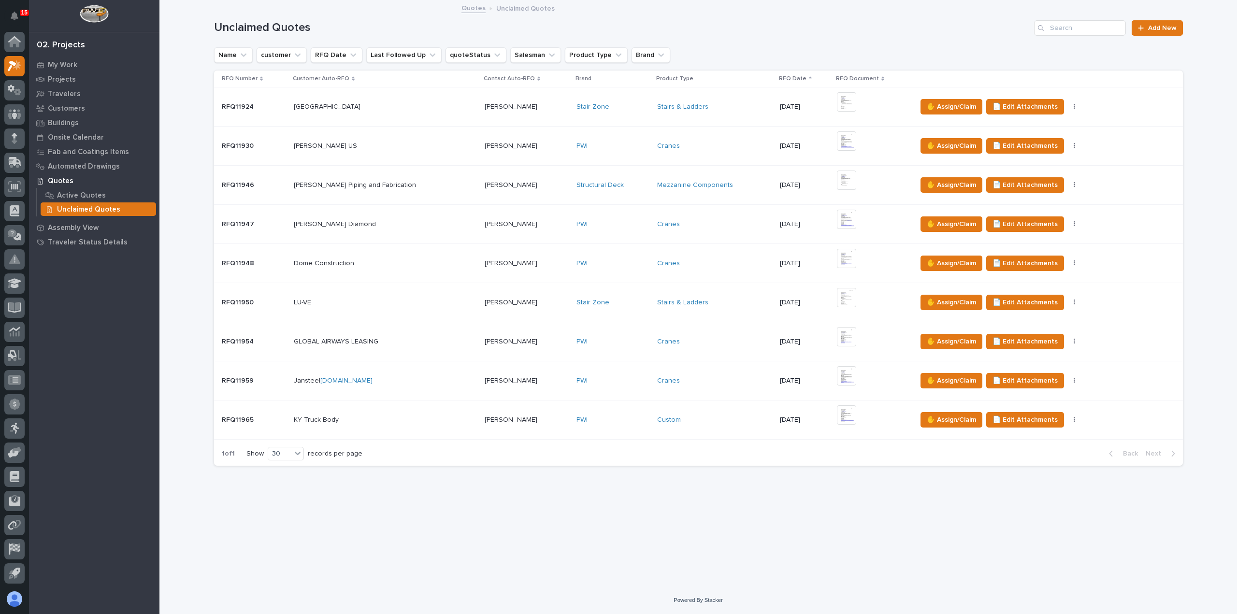
click at [404, 239] on td "[PERSON_NAME] [PERSON_NAME] Diamond" at bounding box center [385, 224] width 191 height 39
click at [511, 151] on div "[PERSON_NAME] [PERSON_NAME]" at bounding box center [527, 146] width 84 height 16
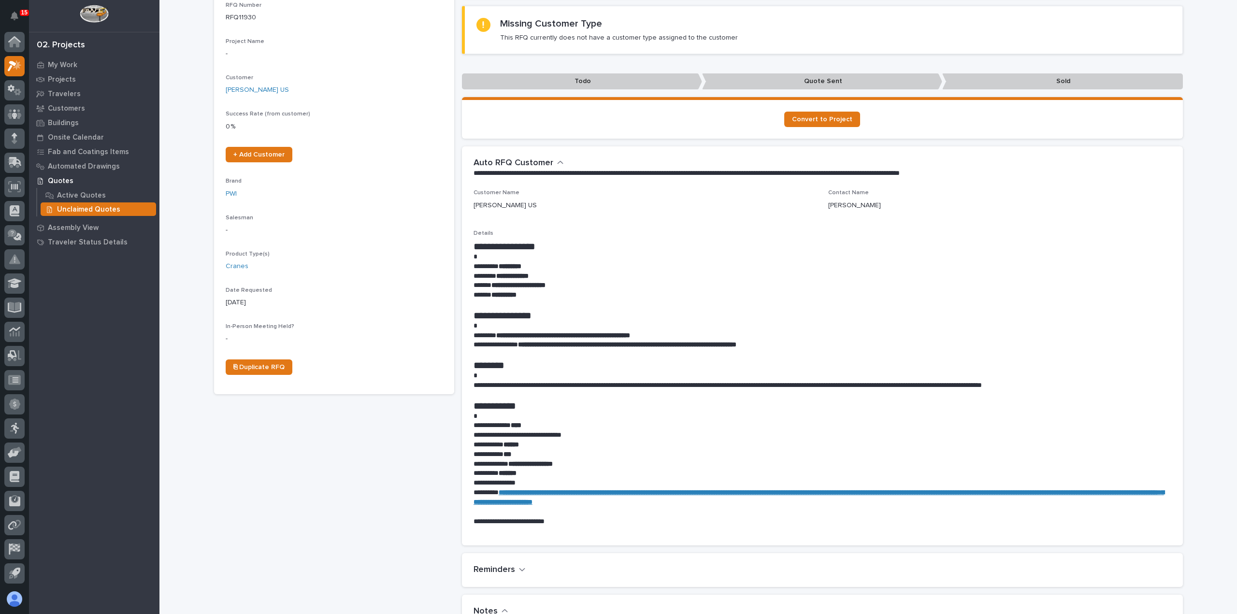
scroll to position [290, 0]
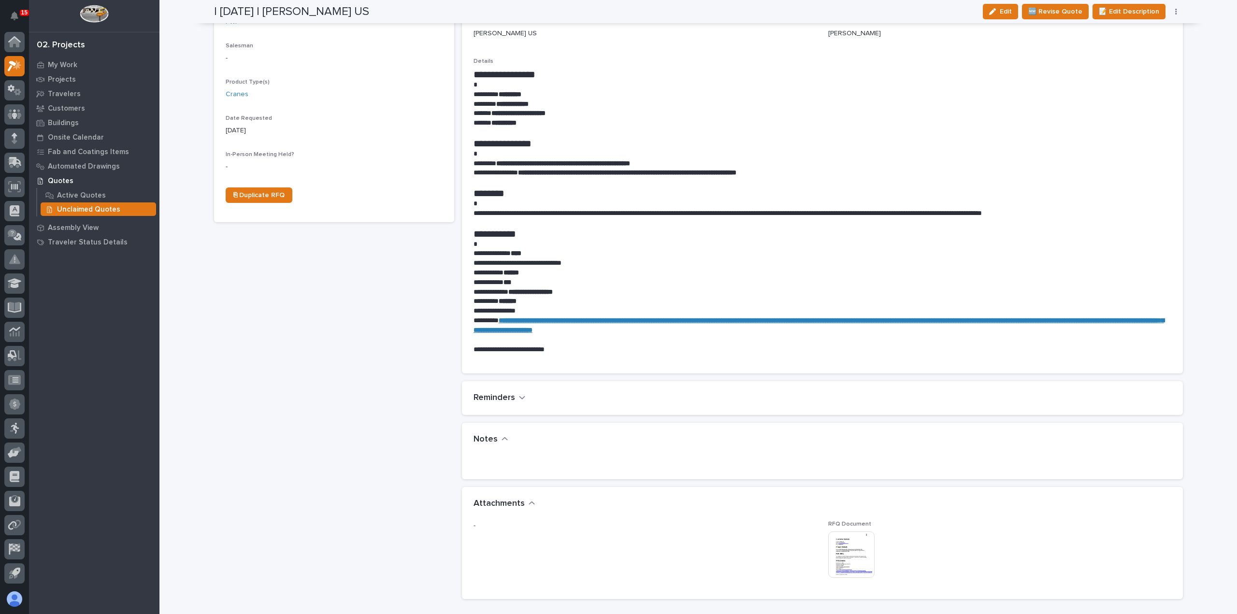
click at [856, 553] on img at bounding box center [851, 555] width 46 height 46
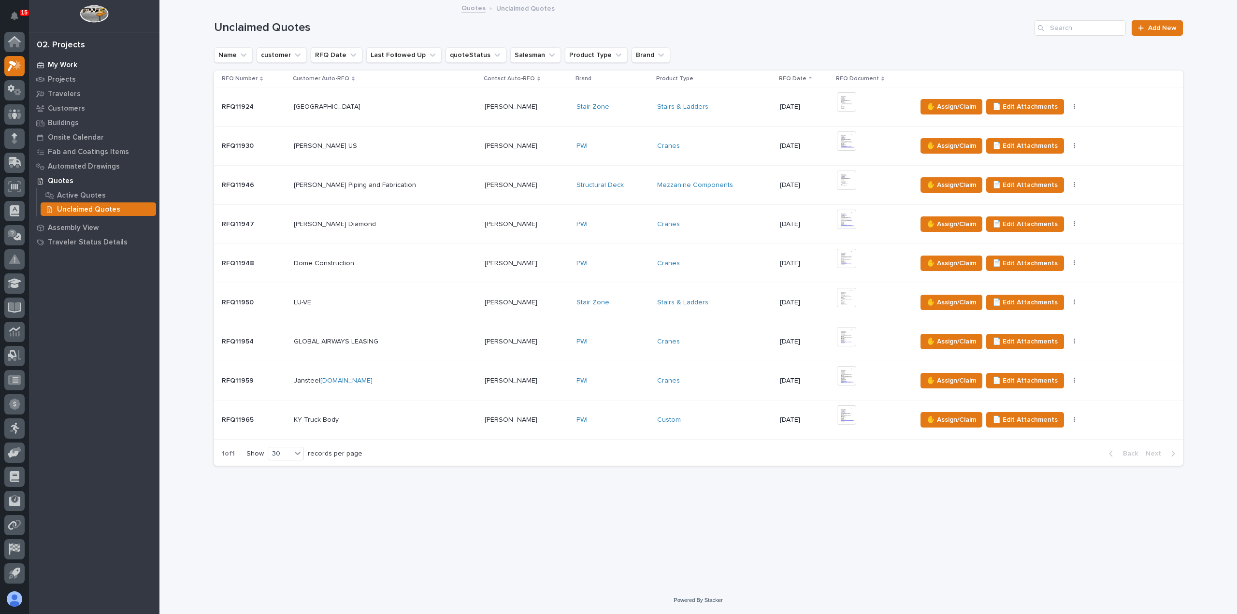
click at [73, 66] on p "My Work" at bounding box center [62, 65] width 29 height 9
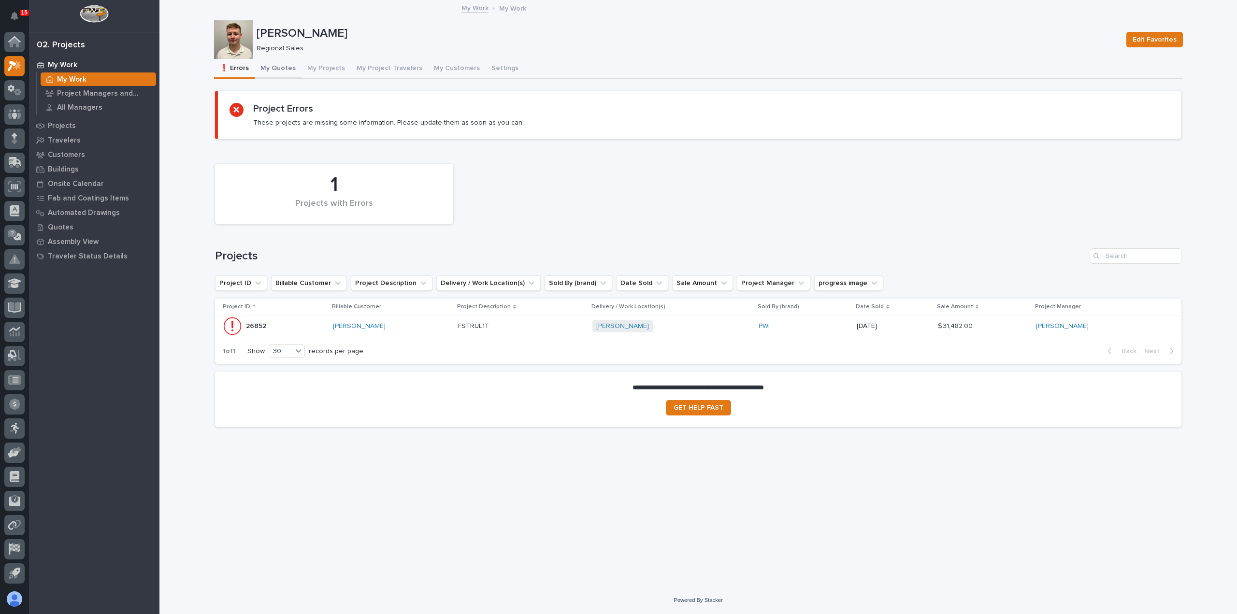
click at [274, 68] on button "My Quotes" at bounding box center [278, 69] width 47 height 20
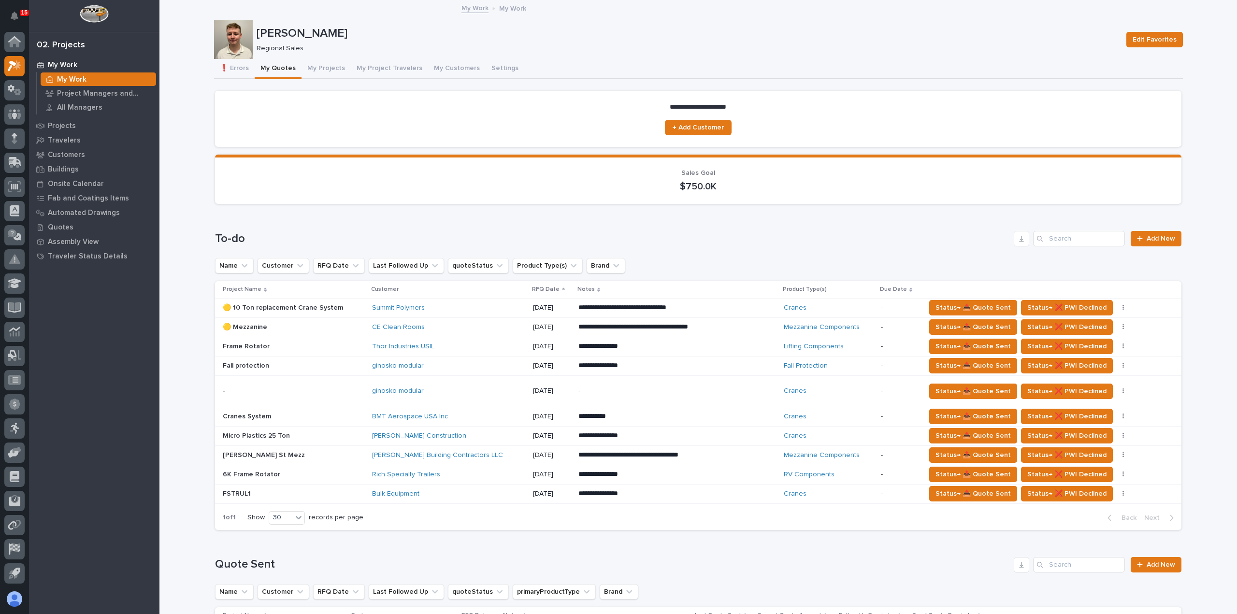
click at [274, 68] on button "My Quotes" at bounding box center [278, 69] width 47 height 20
click at [315, 65] on button "My Projects" at bounding box center [326, 69] width 49 height 20
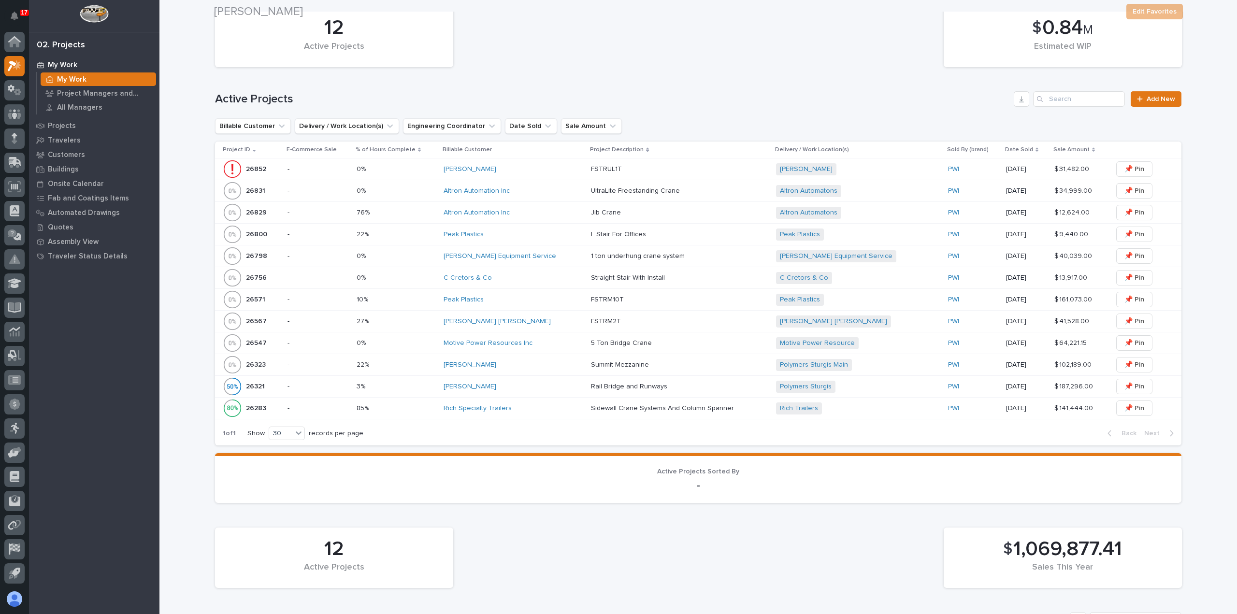
scroll to position [242, 0]
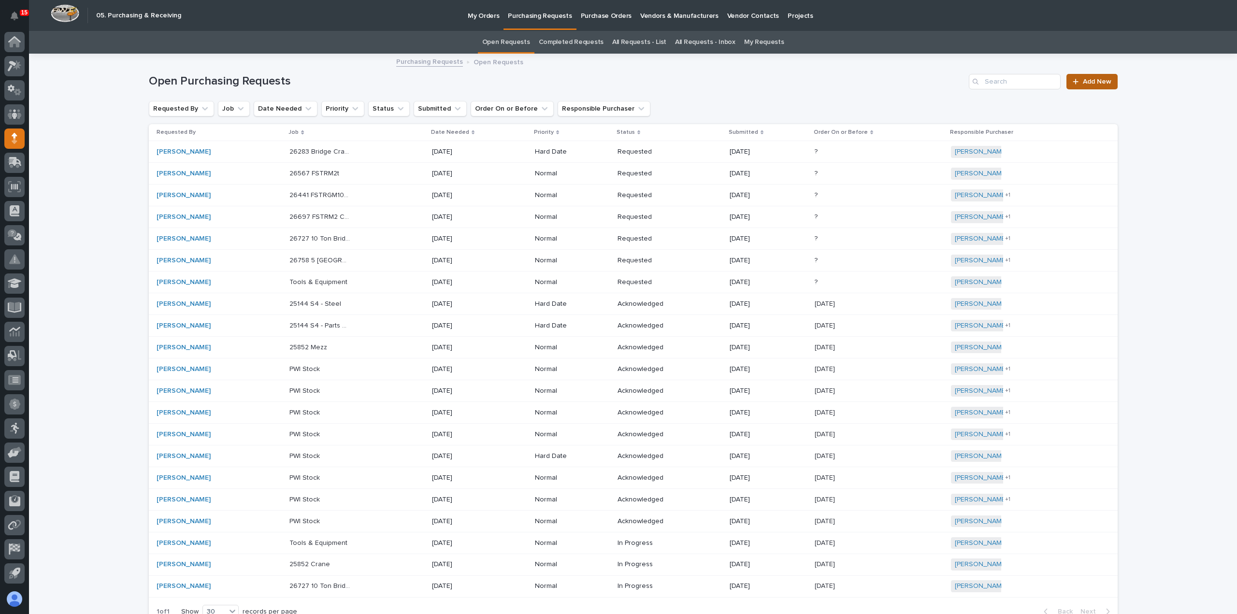
click at [1098, 86] on link "Add New" at bounding box center [1091, 81] width 51 height 15
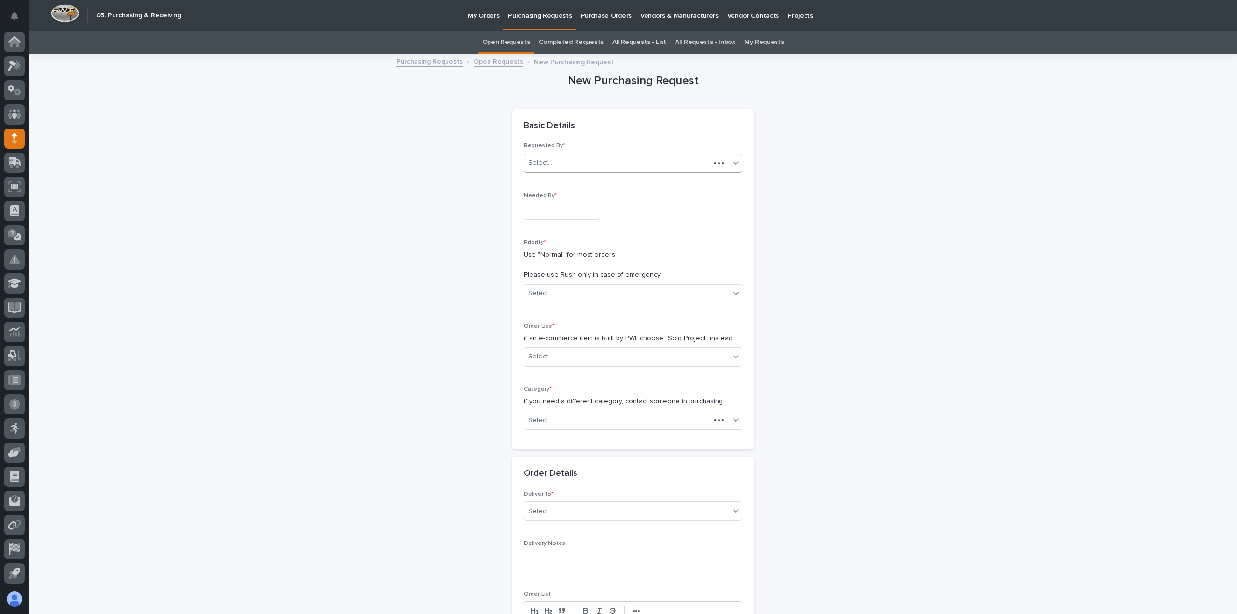
scroll to position [31, 0]
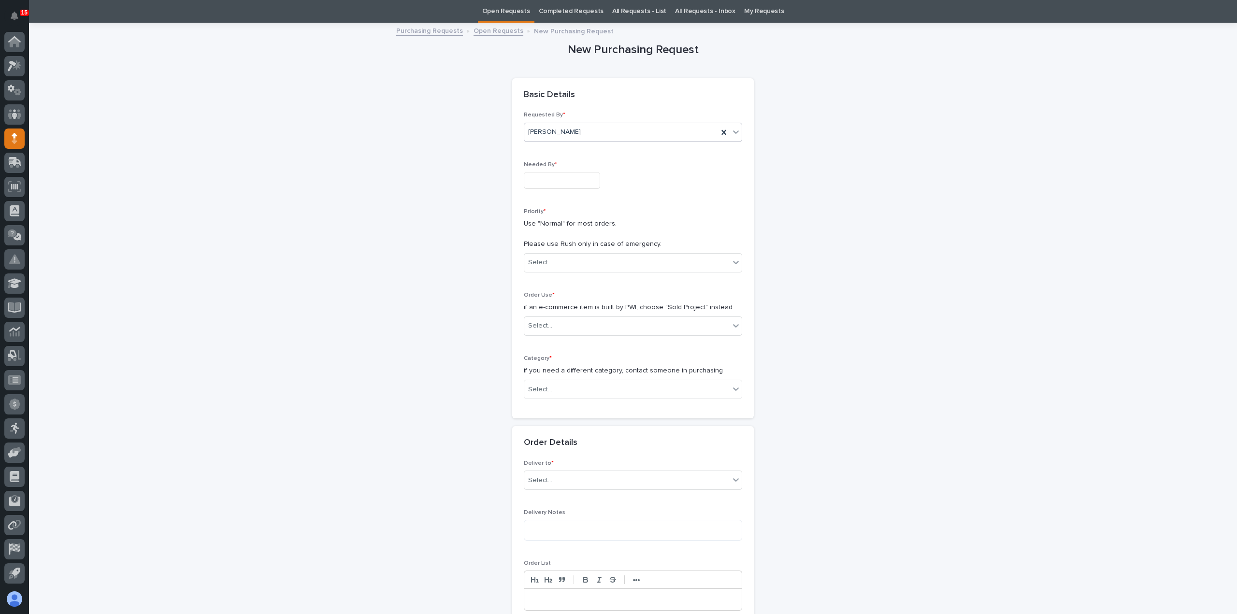
click at [584, 131] on div "[PERSON_NAME]" at bounding box center [621, 132] width 194 height 16
click at [586, 147] on div "[PERSON_NAME]" at bounding box center [628, 150] width 217 height 17
click at [579, 183] on input "text" at bounding box center [562, 180] width 76 height 17
click at [604, 36] on button "Next Month" at bounding box center [604, 30] width 15 height 15
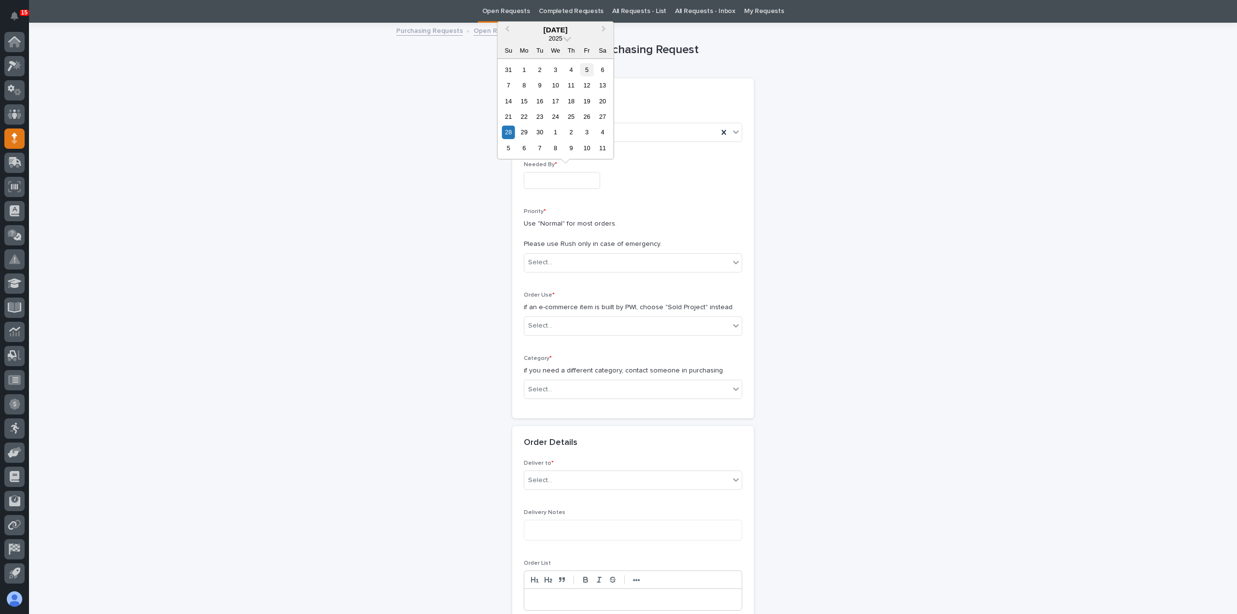
click at [589, 75] on div "5" at bounding box center [586, 69] width 13 height 13
type input "**********"
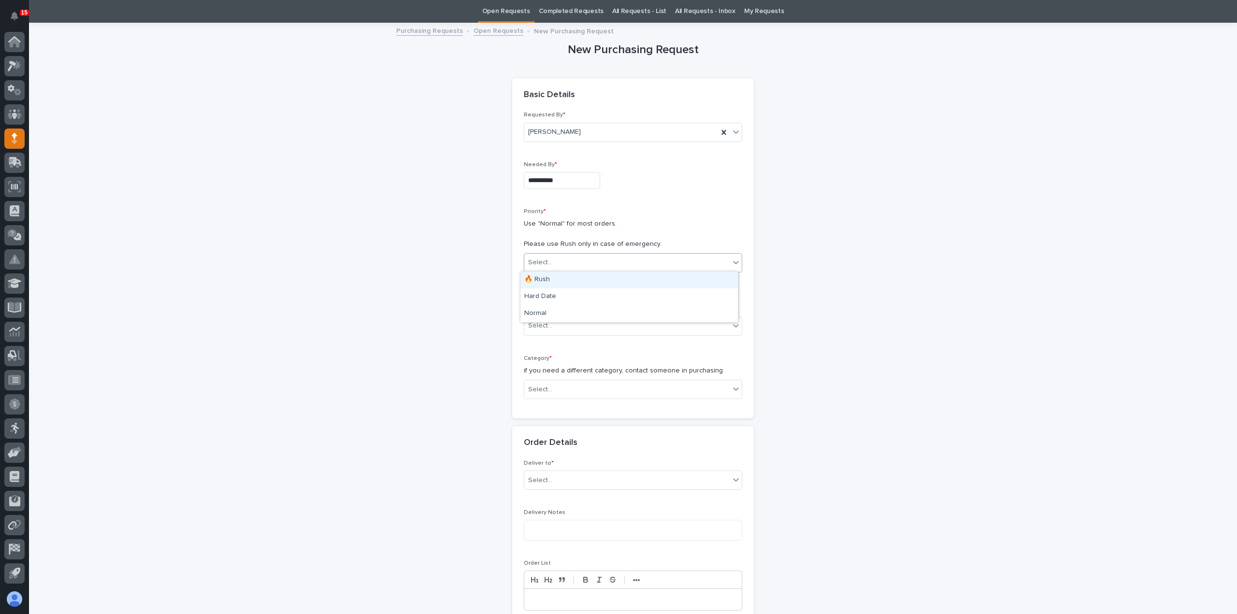
click at [571, 264] on div "Select..." at bounding box center [626, 263] width 205 height 16
click at [568, 295] on div "Hard Date" at bounding box center [628, 296] width 217 height 17
click at [575, 330] on div "Select..." at bounding box center [626, 326] width 205 height 16
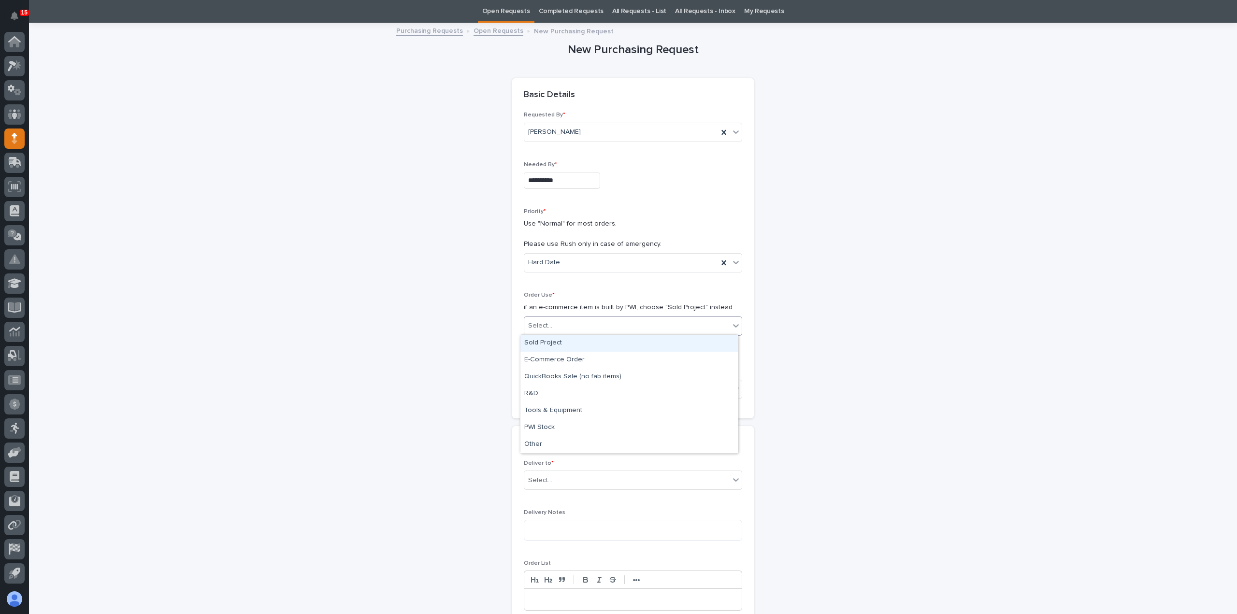
click at [571, 345] on div "Sold Project" at bounding box center [628, 343] width 217 height 17
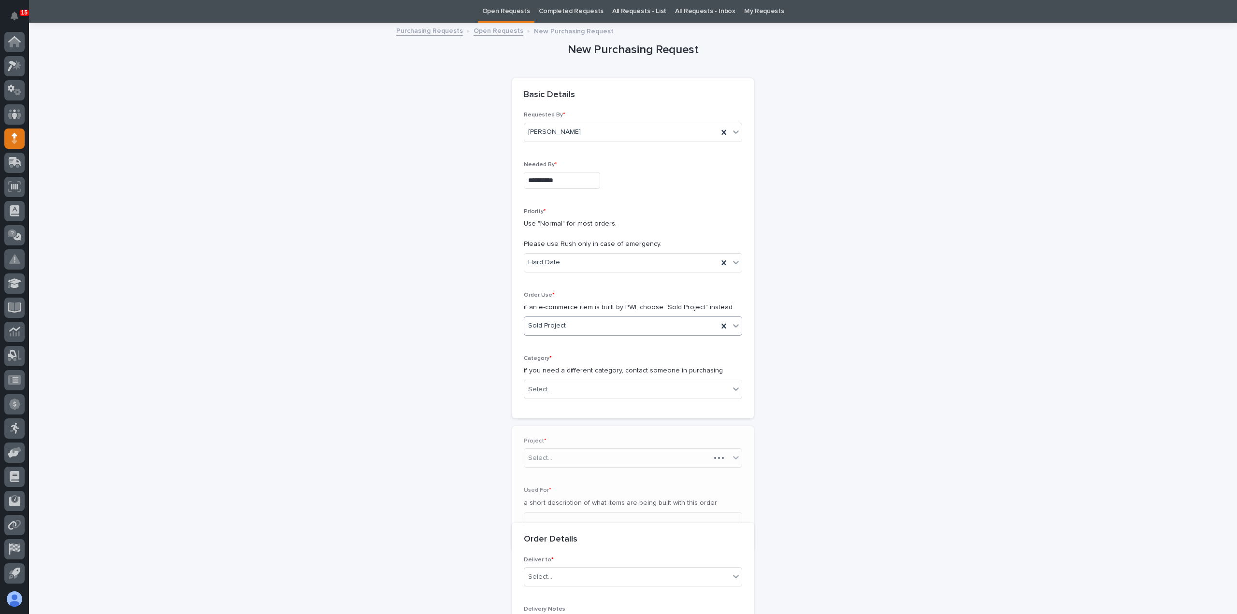
scroll to position [193, 0]
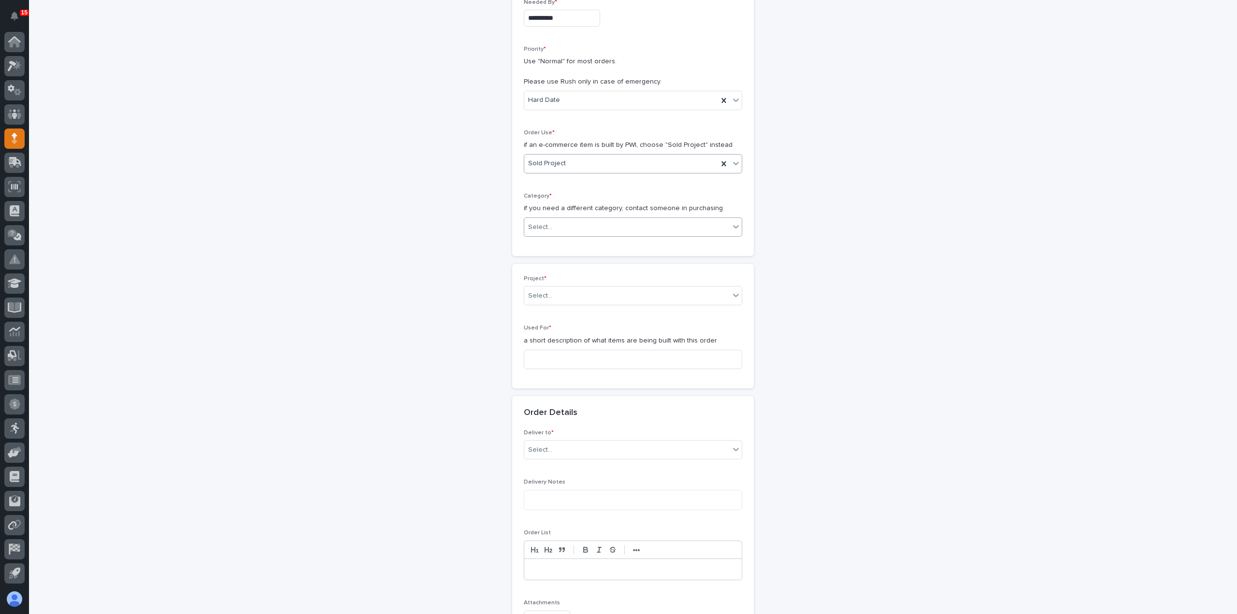
click at [574, 227] on div "Select..." at bounding box center [626, 227] width 205 height 16
drag, startPoint x: 593, startPoint y: 349, endPoint x: 592, endPoint y: 366, distance: 16.5
click at [592, 366] on div "Steel" at bounding box center [628, 362] width 217 height 17
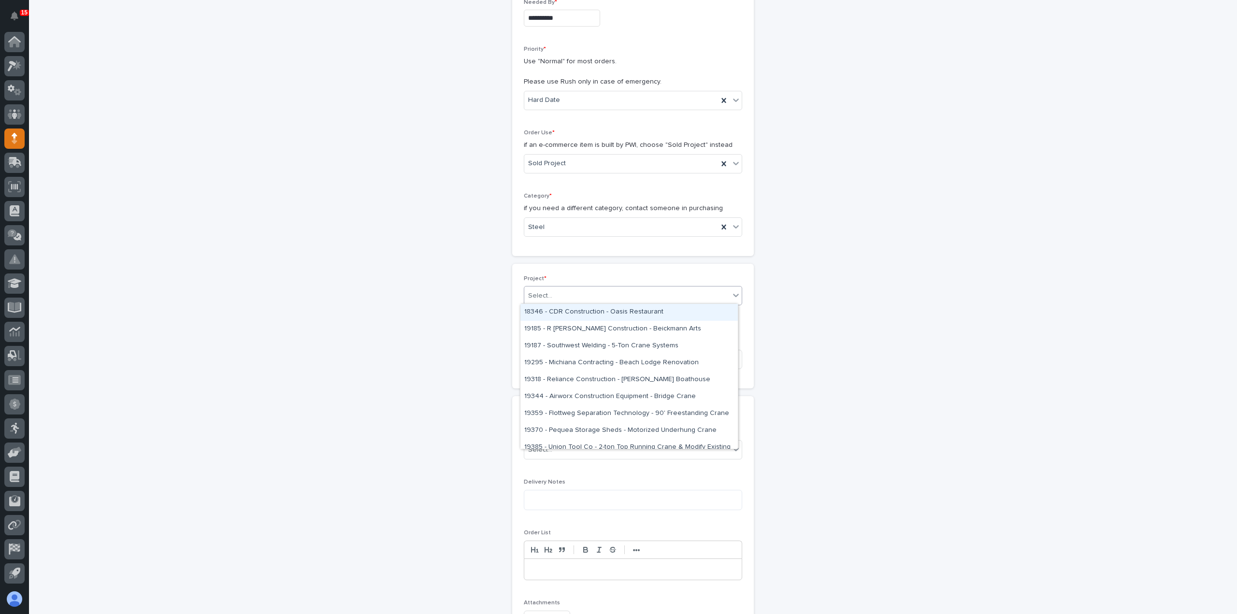
click at [585, 288] on div "Select..." at bounding box center [626, 296] width 205 height 16
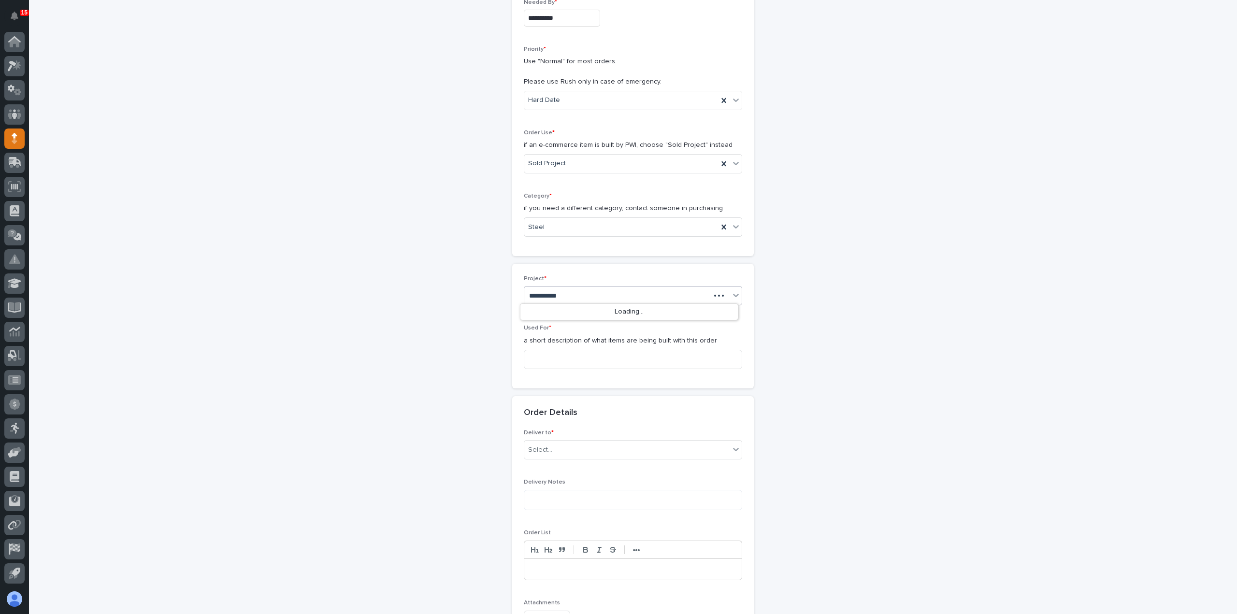
type input "**********"
click at [612, 330] on div "26800 - Peak Plastics - L Stair For Offices" at bounding box center [628, 329] width 217 height 17
click at [610, 353] on input at bounding box center [633, 359] width 218 height 19
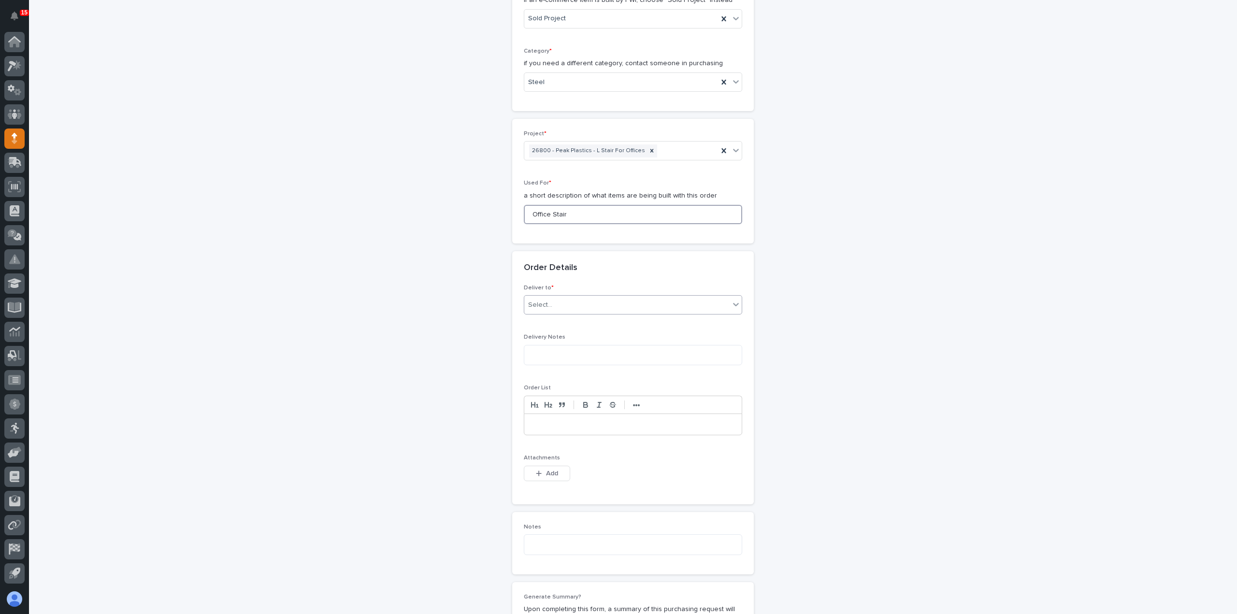
type input "Office Stair"
click at [601, 299] on div "Select..." at bounding box center [626, 305] width 205 height 16
click at [591, 327] on div "PWI" at bounding box center [628, 321] width 217 height 17
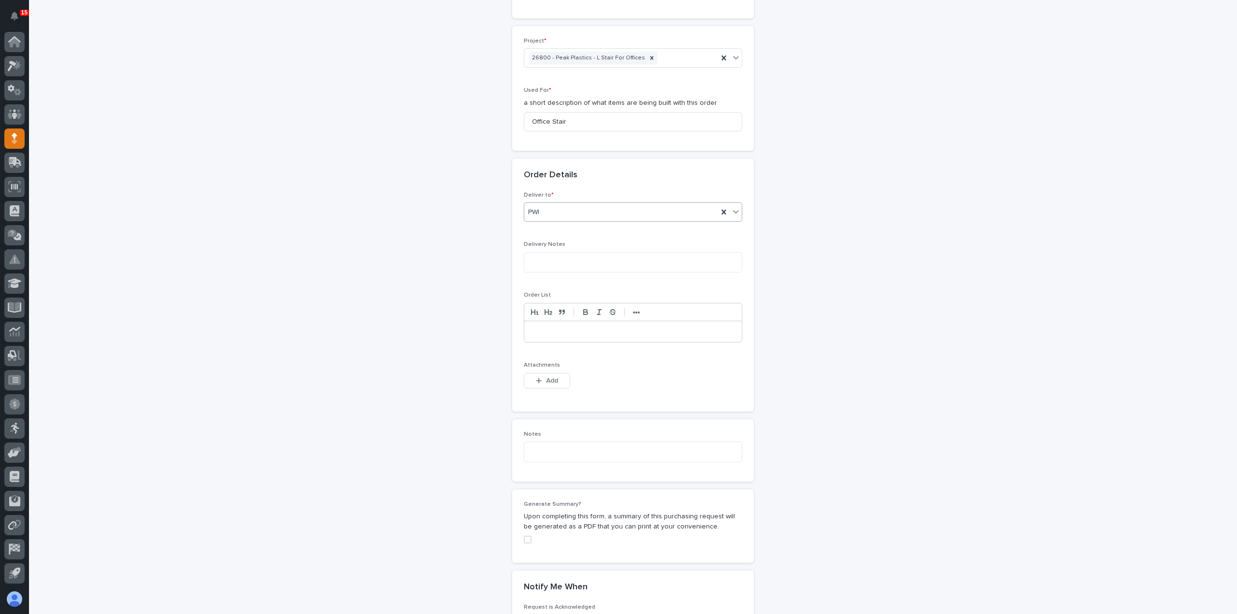
scroll to position [435, 0]
click at [561, 375] on button "Add" at bounding box center [547, 376] width 46 height 15
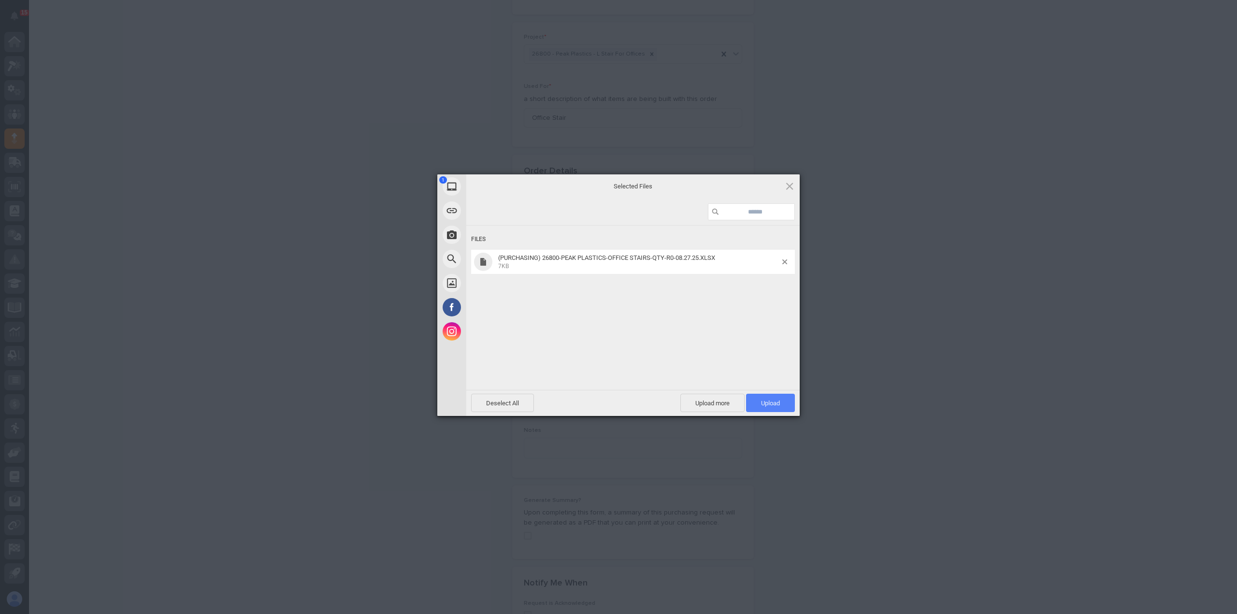
click at [762, 403] on span "Upload 1" at bounding box center [770, 403] width 19 height 7
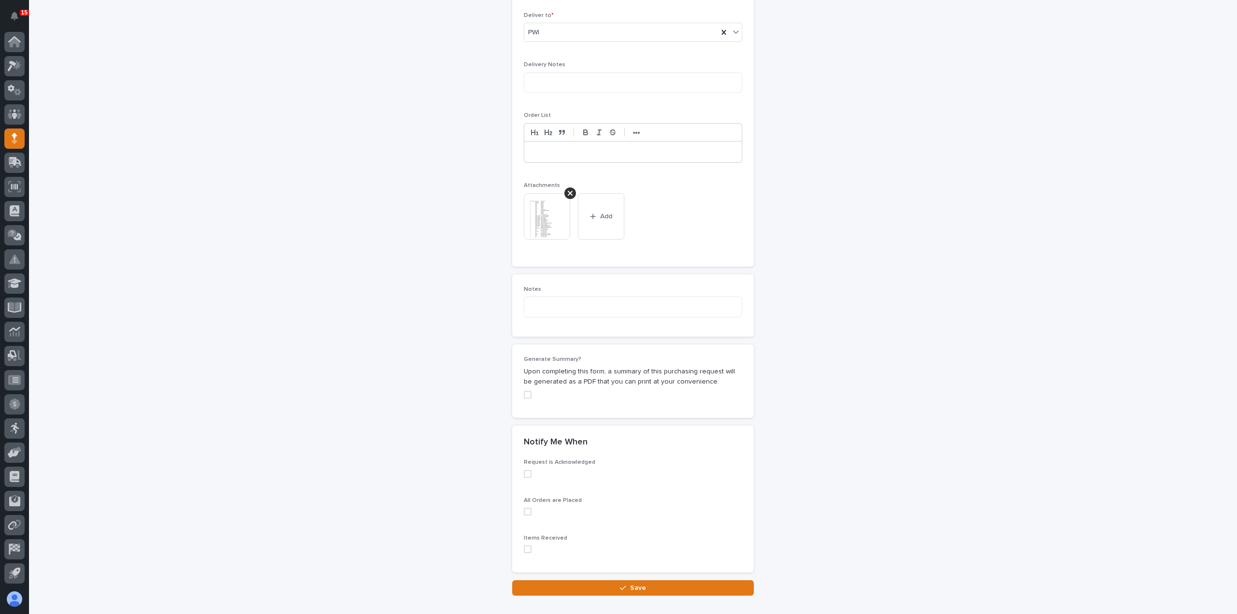
scroll to position [646, 0]
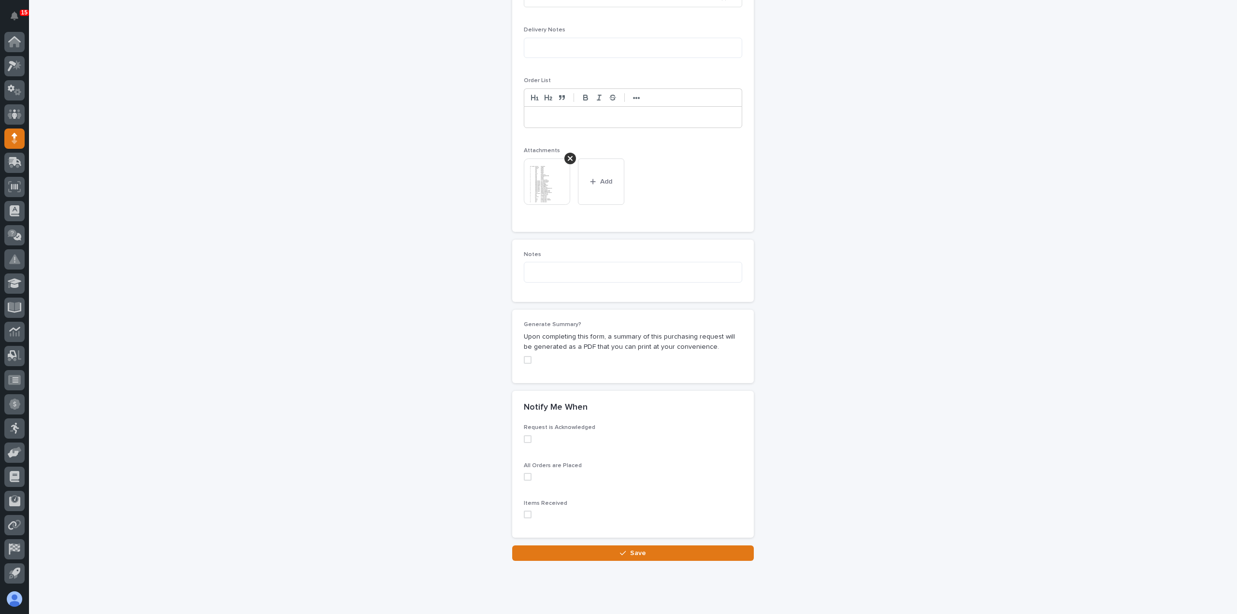
drag, startPoint x: 525, startPoint y: 510, endPoint x: 533, endPoint y: 520, distance: 13.0
click at [525, 511] on span at bounding box center [528, 515] width 8 height 8
click at [551, 551] on button "Save" at bounding box center [633, 553] width 242 height 15
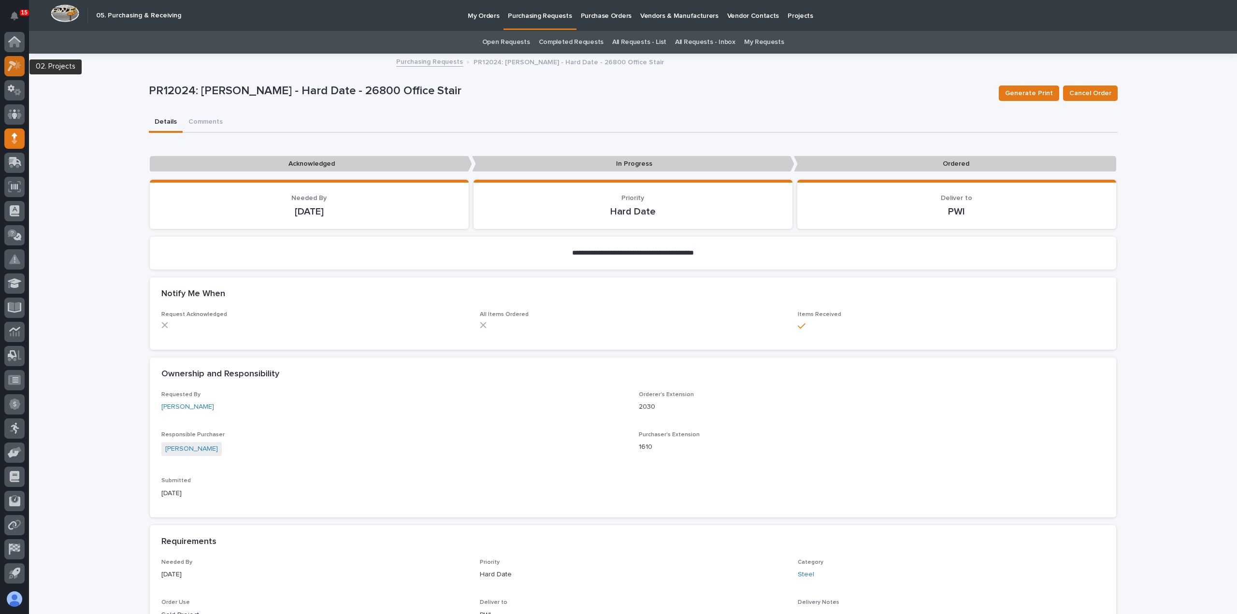
click at [12, 63] on icon at bounding box center [12, 66] width 9 height 11
